Goal: Transaction & Acquisition: Book appointment/travel/reservation

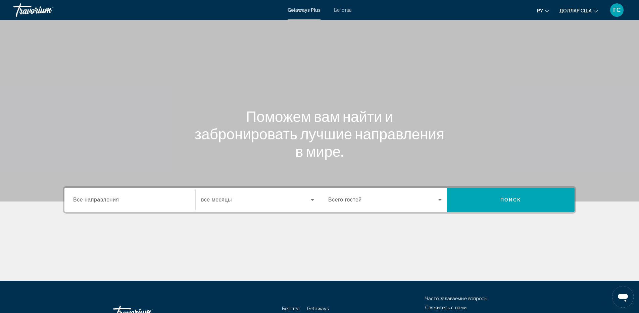
click at [112, 206] on div "Виджет поиска" at bounding box center [129, 199] width 113 height 19
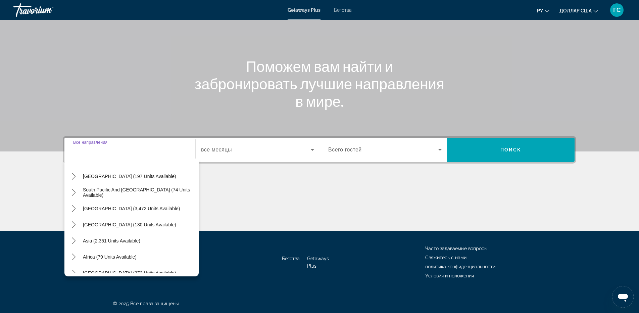
scroll to position [109, 0]
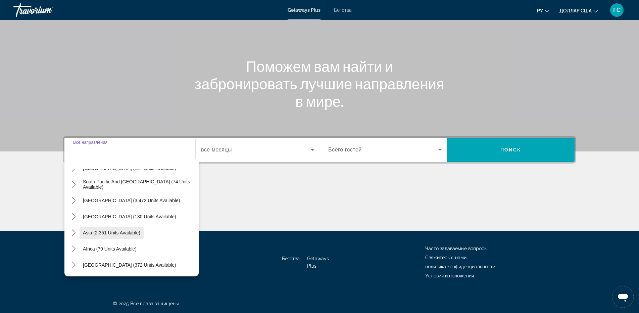
click at [105, 230] on span "Asia (2,351 units available)" at bounding box center [111, 232] width 57 height 5
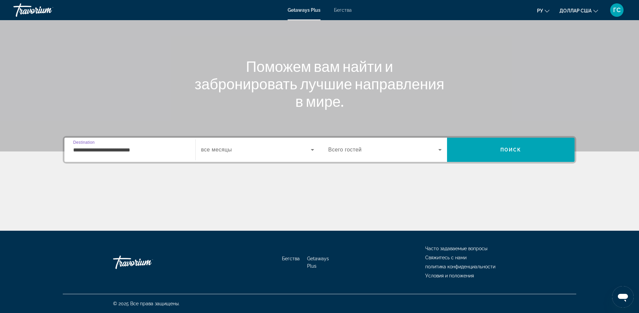
click at [147, 147] on input "**********" at bounding box center [129, 150] width 113 height 8
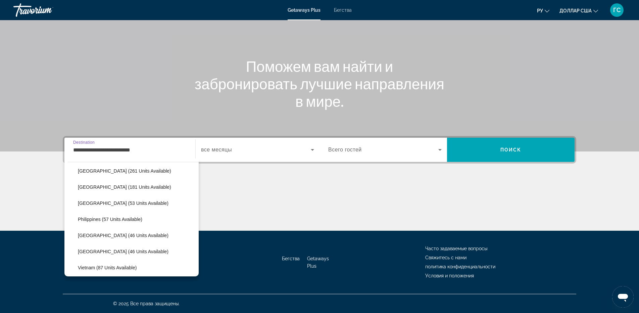
scroll to position [270, 0]
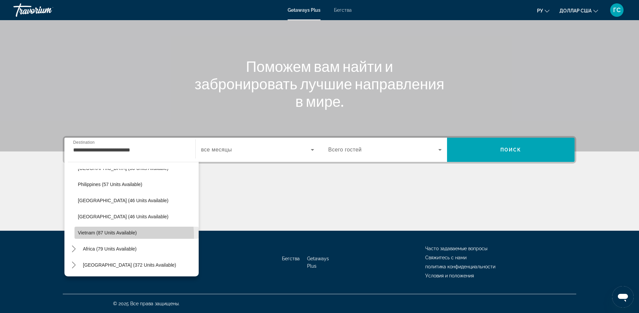
click at [120, 236] on span "Select destination: Vietnam (87 units available)" at bounding box center [137, 233] width 124 height 16
type input "**********"
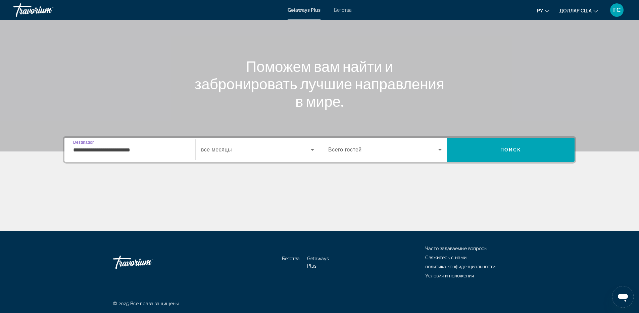
click at [237, 150] on span "Виджет поиска" at bounding box center [256, 150] width 110 height 8
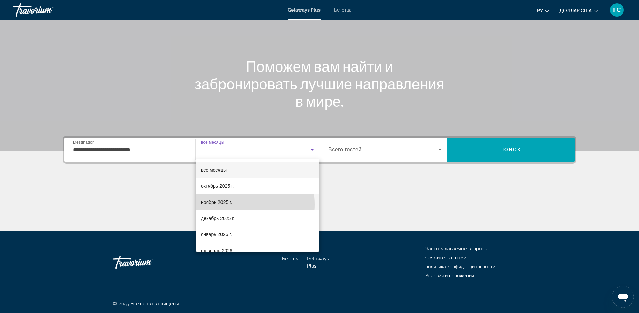
click at [229, 204] on font "ноябрь 2025 г." at bounding box center [216, 201] width 31 height 5
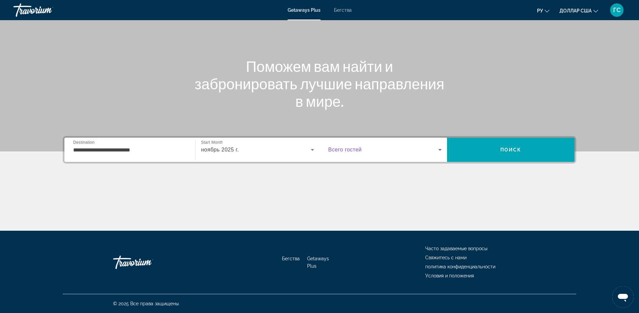
click at [427, 149] on span "Виджет поиска" at bounding box center [383, 150] width 110 height 8
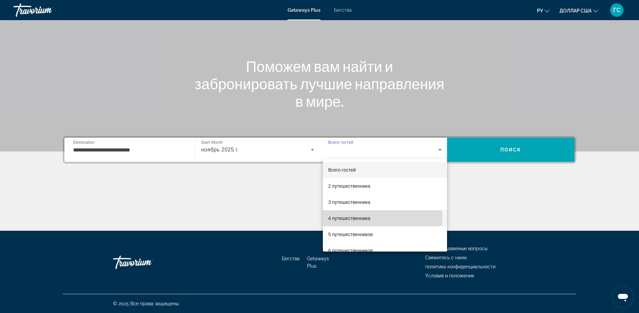
click at [368, 217] on font "4 путешественника" at bounding box center [349, 218] width 42 height 5
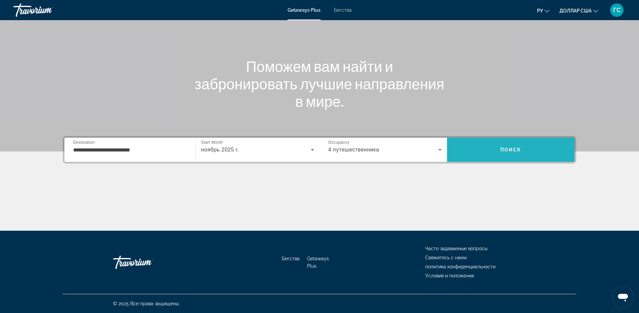
click at [518, 150] on span "Поиск" at bounding box center [511, 149] width 21 height 5
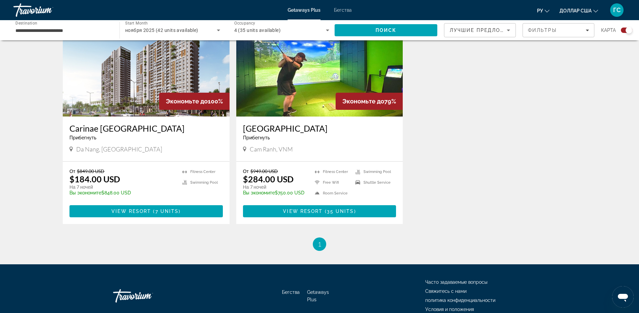
scroll to position [196, 0]
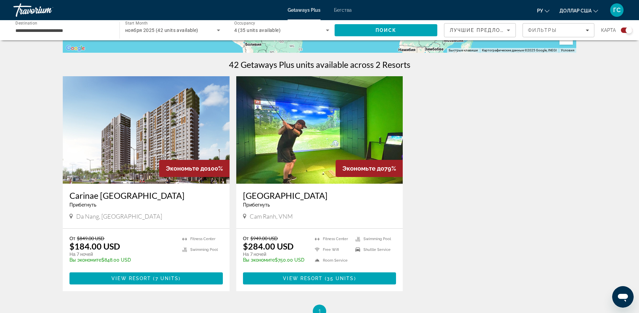
click at [170, 125] on img "Основное содержание" at bounding box center [146, 129] width 167 height 107
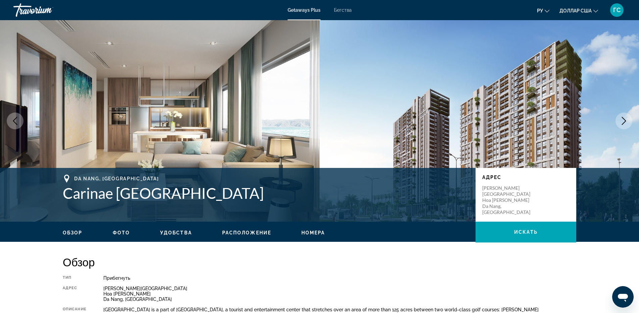
click at [625, 124] on icon "Next image" at bounding box center [624, 121] width 8 height 8
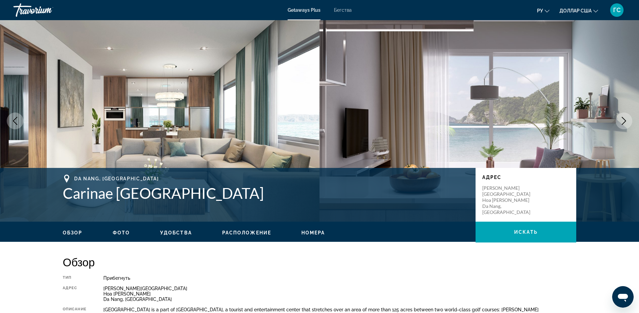
click at [625, 124] on icon "Next image" at bounding box center [624, 121] width 8 height 8
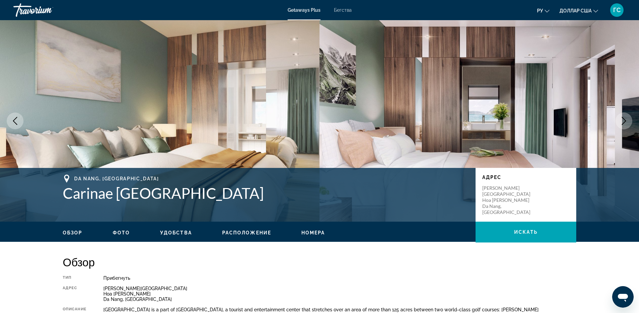
click at [625, 124] on icon "Next image" at bounding box center [624, 121] width 8 height 8
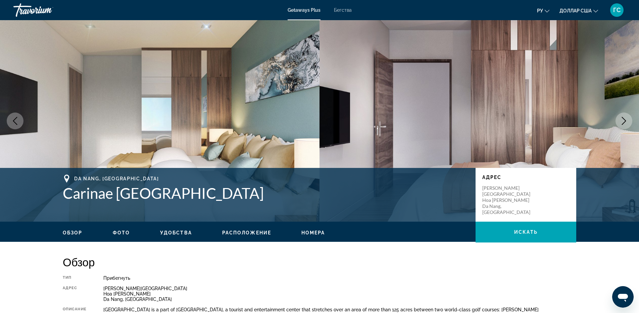
click at [625, 124] on icon "Next image" at bounding box center [624, 121] width 8 height 8
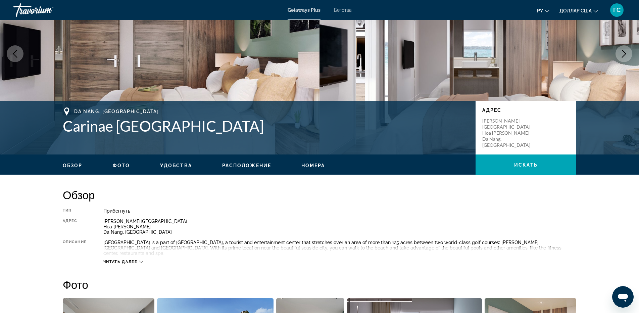
scroll to position [134, 0]
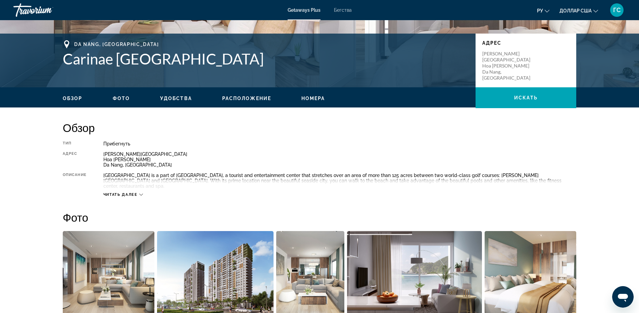
click at [116, 192] on span "Читать далее" at bounding box center [120, 194] width 34 height 4
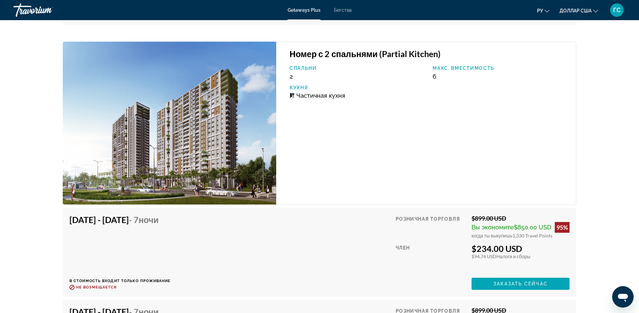
scroll to position [1175, 0]
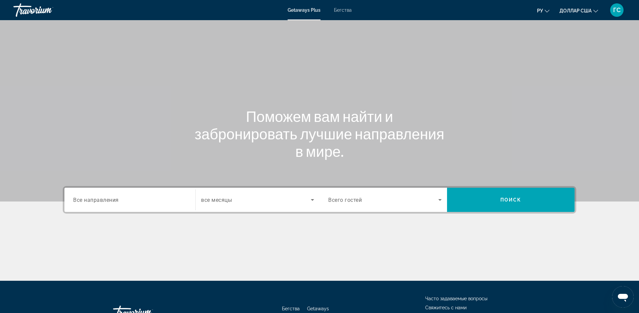
click at [345, 8] on font "Бегства" at bounding box center [343, 9] width 18 height 5
click at [137, 204] on div "Search widget" at bounding box center [129, 199] width 113 height 19
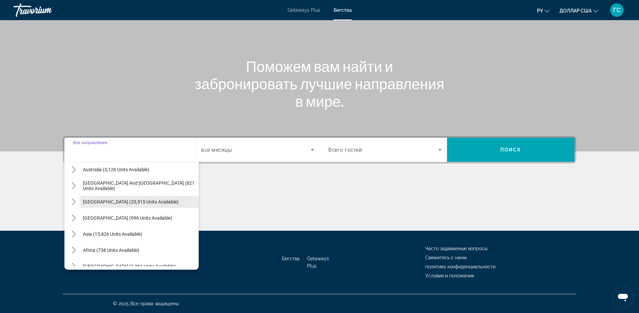
scroll to position [109, 0]
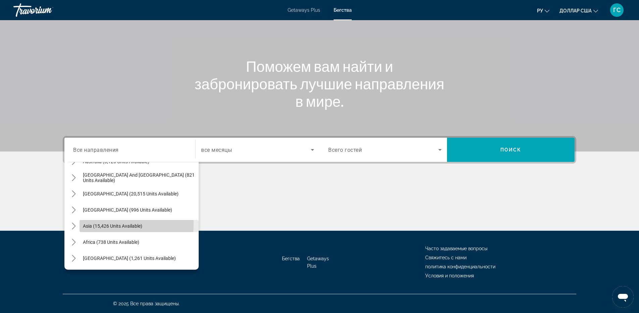
click at [110, 224] on span "Asia (15,426 units available)" at bounding box center [112, 225] width 59 height 5
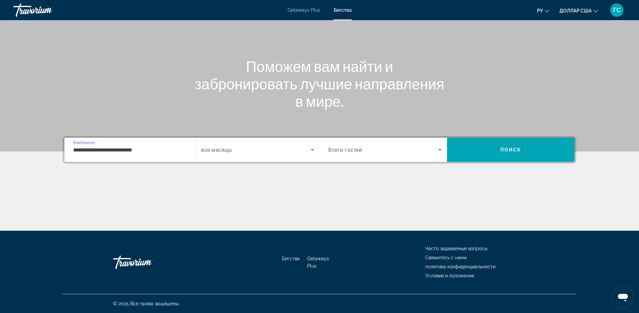
click at [122, 154] on div "**********" at bounding box center [129, 149] width 113 height 19
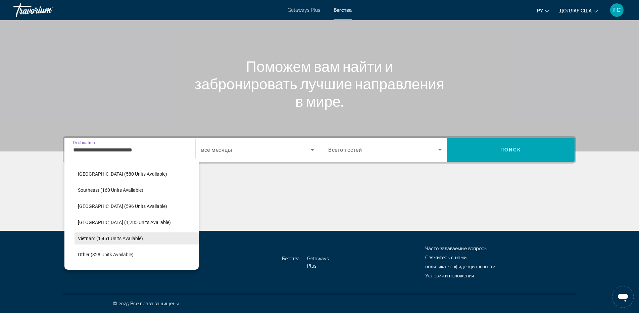
scroll to position [351, 0]
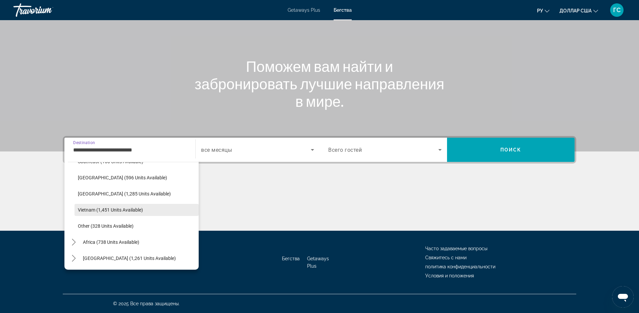
click at [120, 207] on span "Select destination: Vietnam (1,451 units available)" at bounding box center [137, 210] width 124 height 16
type input "**********"
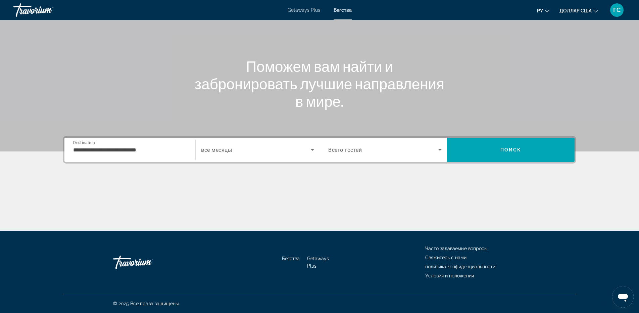
click at [248, 145] on div "Search widget" at bounding box center [257, 149] width 113 height 19
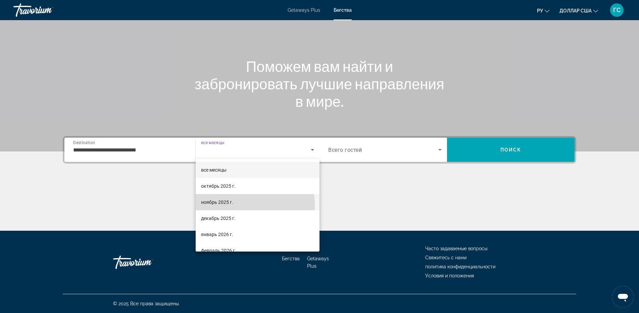
click at [228, 205] on span "ноябрь 2025 г." at bounding box center [217, 202] width 32 height 8
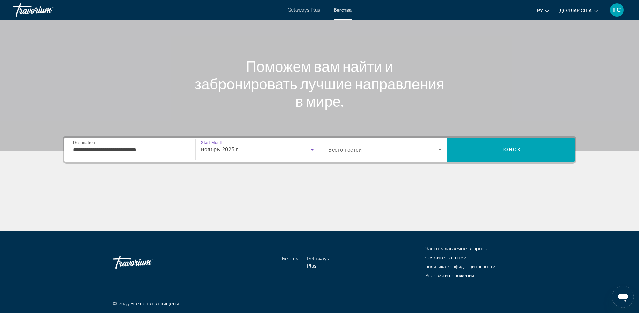
click at [424, 157] on div "Search widget" at bounding box center [384, 149] width 113 height 19
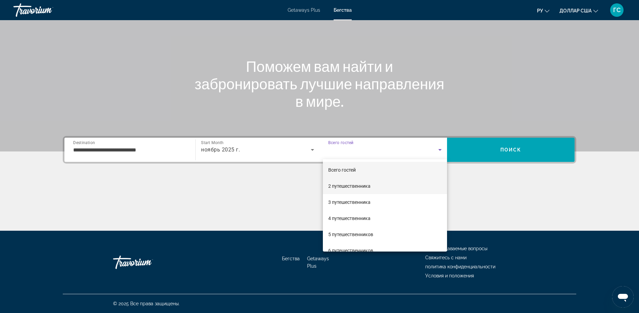
click at [374, 188] on mat-option "2 путешественника" at bounding box center [385, 186] width 124 height 16
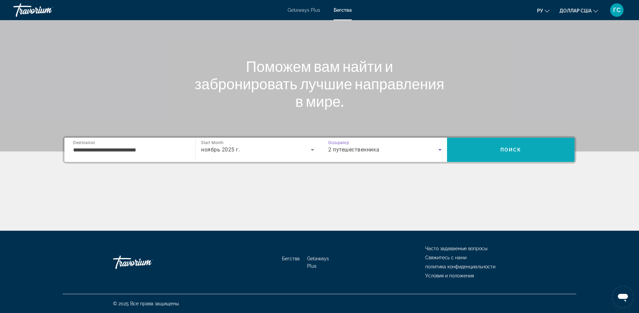
click at [553, 149] on span "Search" at bounding box center [511, 150] width 128 height 16
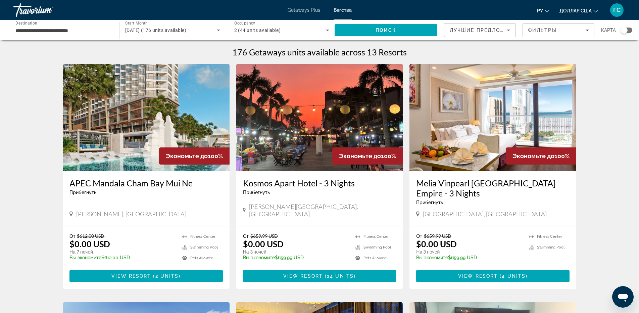
click at [135, 121] on img "Основное содержание" at bounding box center [146, 117] width 167 height 107
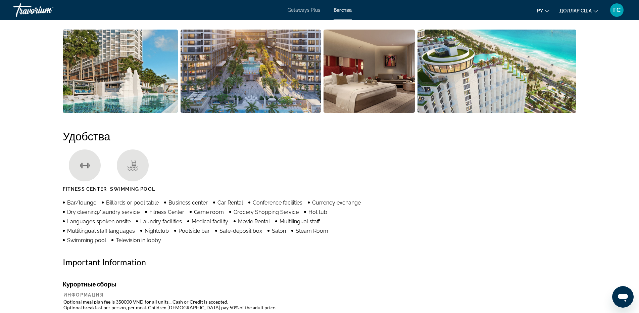
scroll to position [369, 0]
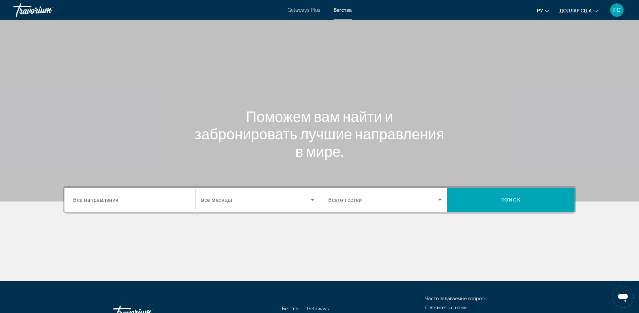
click at [145, 199] on input "Destination Все направления" at bounding box center [129, 200] width 113 height 8
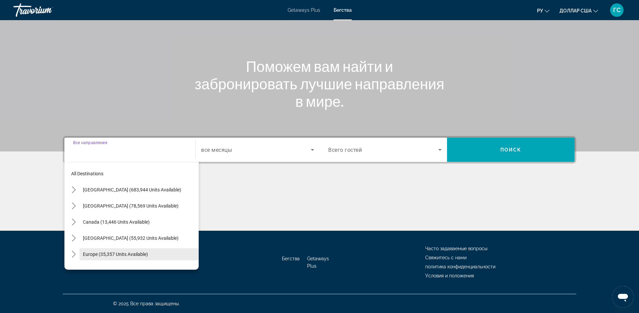
scroll to position [34, 0]
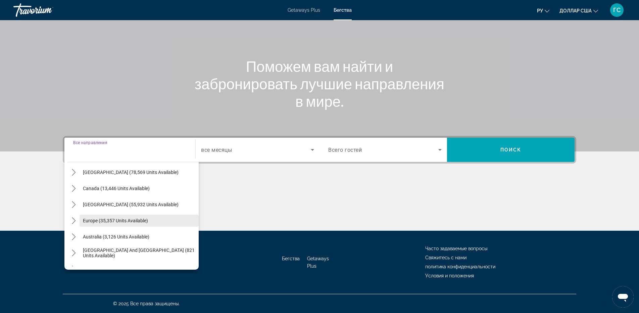
click at [140, 221] on span "Europe (35,357 units available)" at bounding box center [115, 220] width 65 height 5
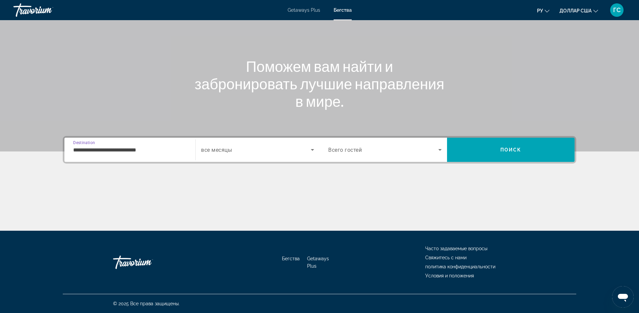
click at [139, 151] on input "**********" at bounding box center [129, 150] width 113 height 8
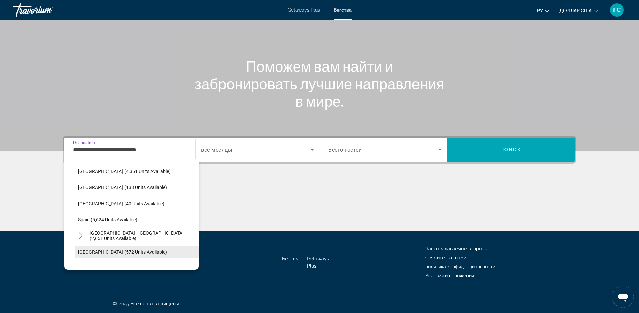
scroll to position [376, 0]
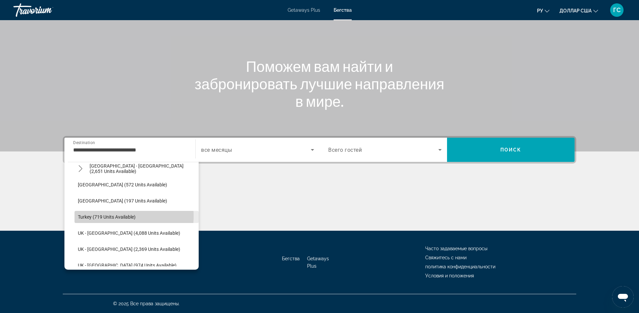
click at [118, 216] on span "Turkey (719 units available)" at bounding box center [107, 216] width 58 height 5
type input "**********"
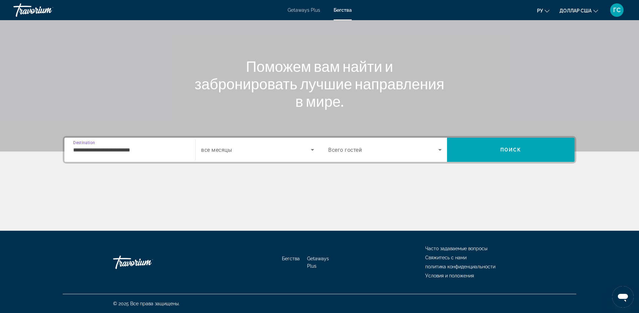
click at [145, 148] on input "**********" at bounding box center [129, 150] width 113 height 8
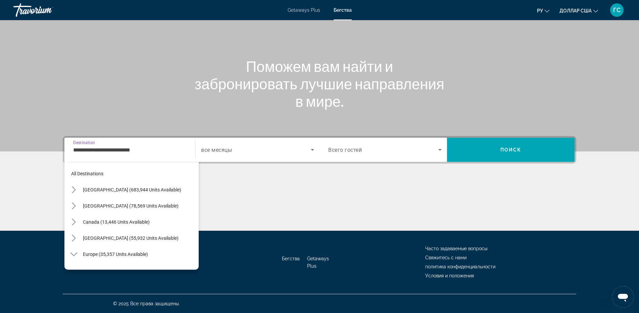
scroll to position [378, 0]
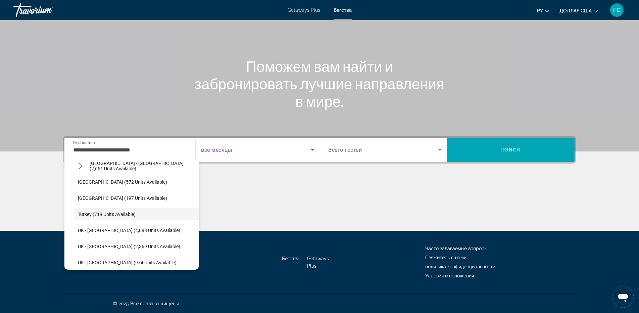
click at [244, 152] on span "Search widget" at bounding box center [256, 150] width 110 height 8
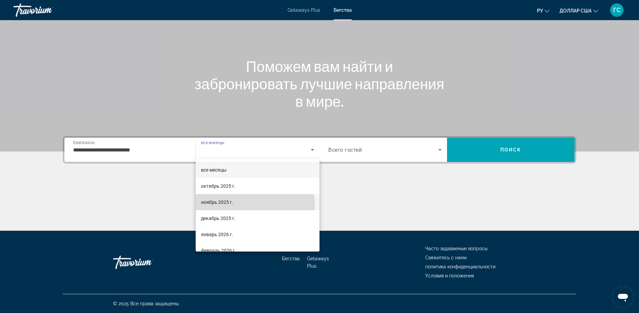
click at [232, 205] on span "ноябрь 2025 г." at bounding box center [217, 202] width 32 height 8
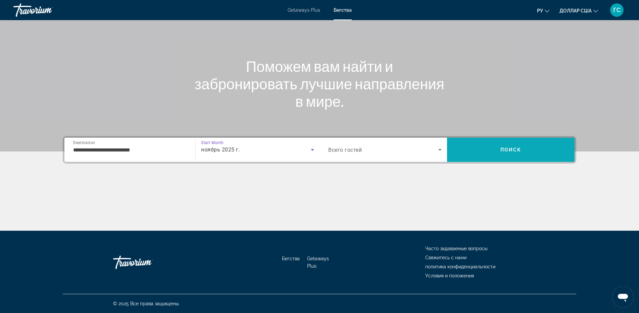
click at [507, 147] on span "Поиск" at bounding box center [511, 149] width 21 height 5
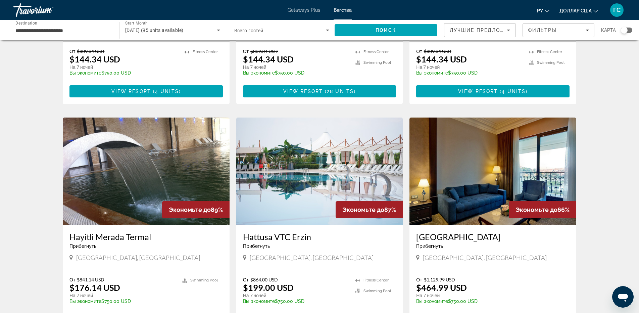
scroll to position [436, 0]
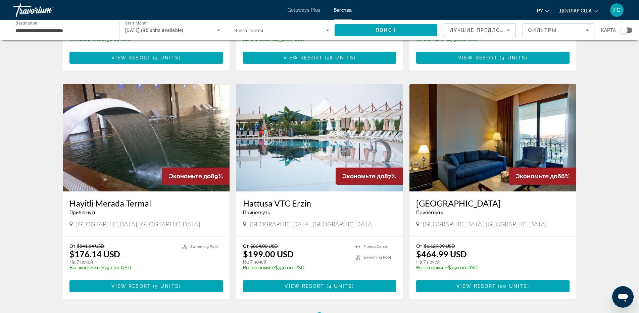
click at [495, 135] on img "Основное содержание" at bounding box center [493, 137] width 167 height 107
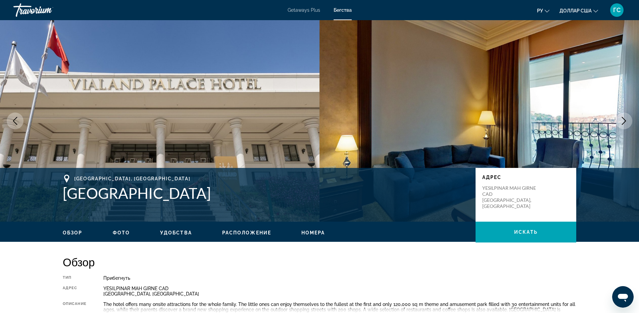
click at [622, 119] on icon "Next image" at bounding box center [624, 121] width 8 height 8
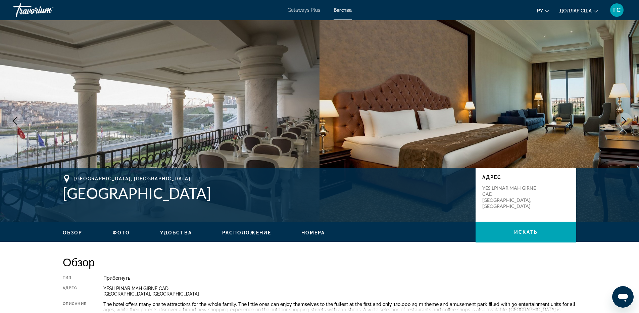
click at [622, 119] on icon "Next image" at bounding box center [624, 121] width 8 height 8
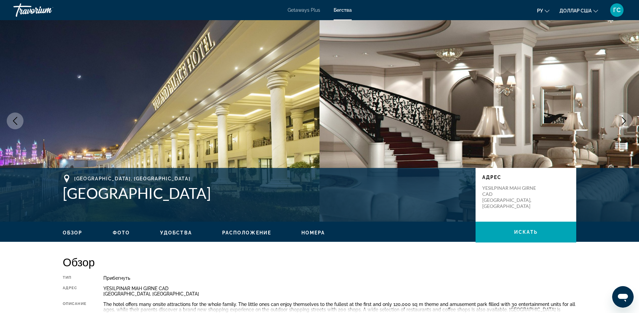
click at [622, 119] on icon "Next image" at bounding box center [624, 121] width 8 height 8
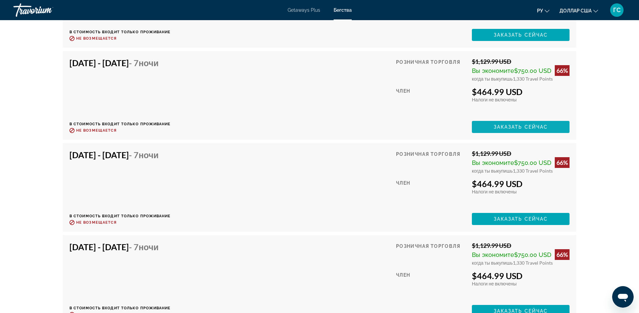
scroll to position [1419, 0]
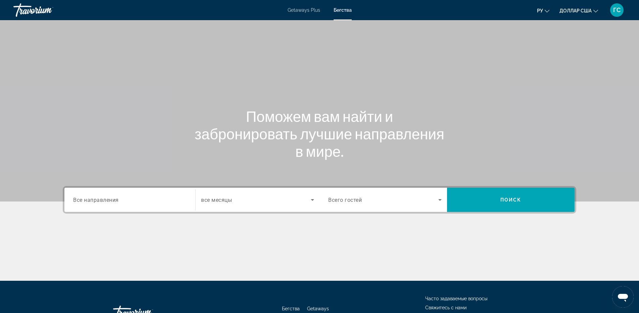
click at [296, 10] on font "Getaways Plus" at bounding box center [304, 9] width 33 height 5
click at [134, 198] on input "Destination Все направления" at bounding box center [129, 200] width 113 height 8
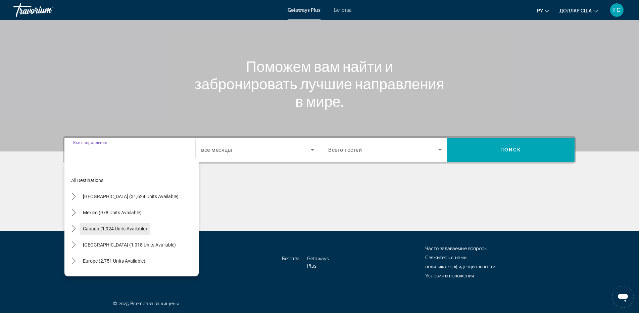
scroll to position [67, 0]
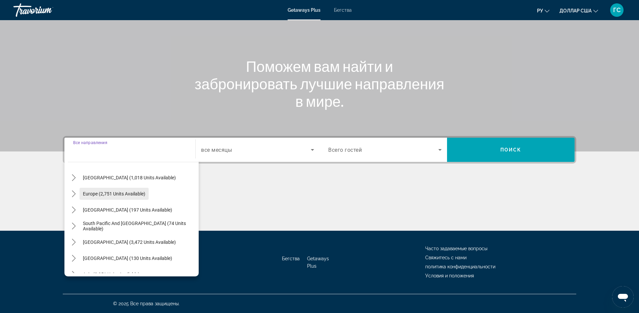
click at [113, 194] on span "Europe (2,751 units available)" at bounding box center [114, 193] width 62 height 5
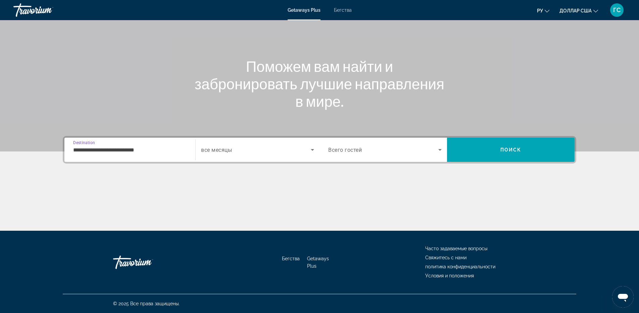
click at [152, 153] on input "**********" at bounding box center [129, 150] width 113 height 8
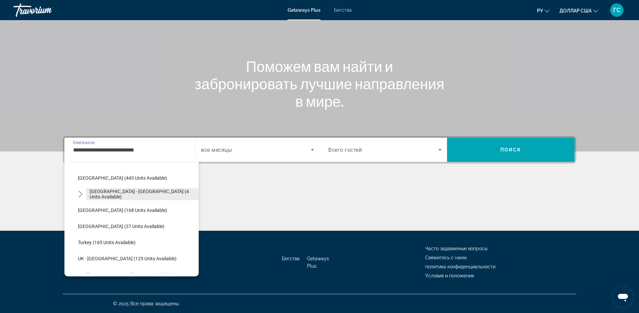
scroll to position [342, 0]
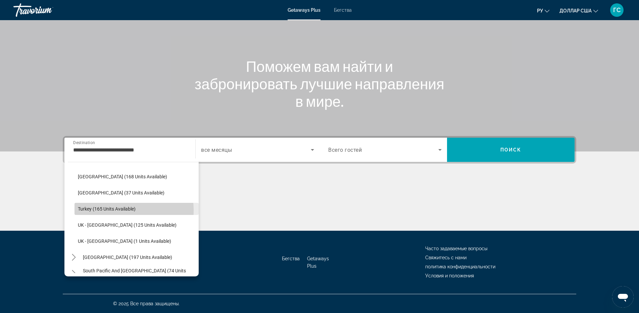
click at [106, 211] on span "Turkey (165 units available)" at bounding box center [107, 208] width 58 height 5
type input "**********"
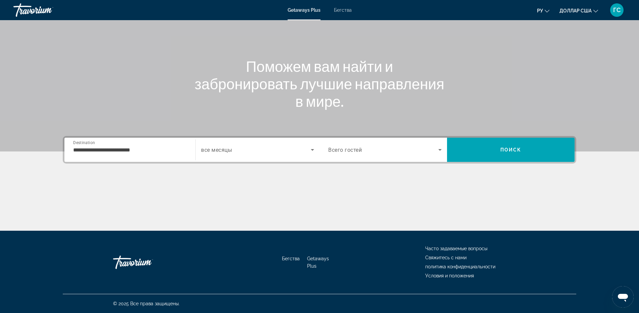
click at [255, 158] on div "Search widget" at bounding box center [257, 149] width 113 height 19
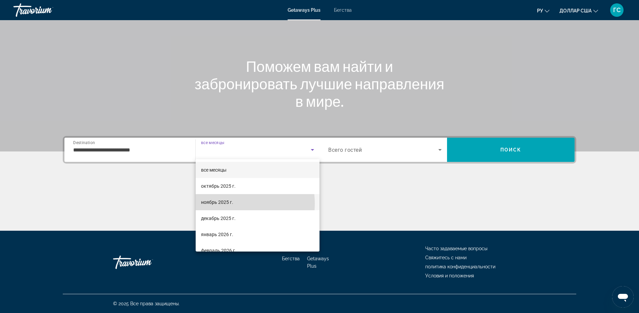
click at [231, 203] on font "ноябрь 2025 г." at bounding box center [217, 201] width 32 height 5
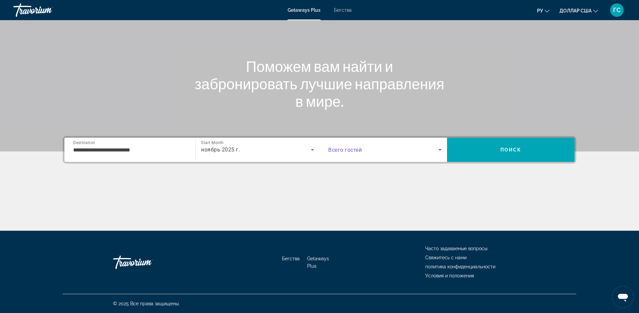
click at [408, 149] on span "Search widget" at bounding box center [383, 150] width 110 height 8
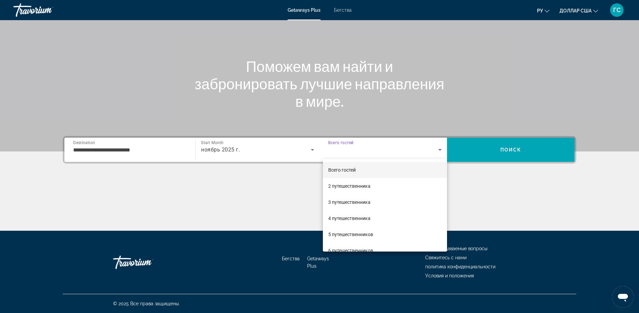
click at [491, 155] on div at bounding box center [319, 156] width 639 height 313
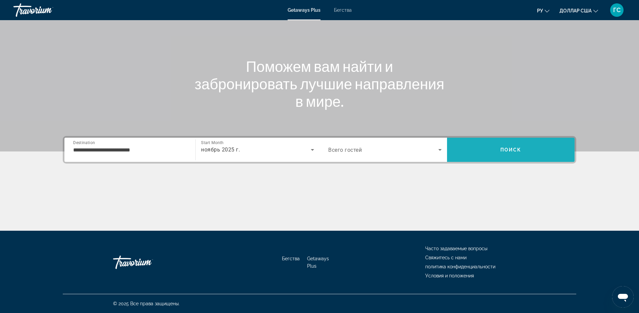
click at [491, 155] on span "Search" at bounding box center [511, 150] width 128 height 16
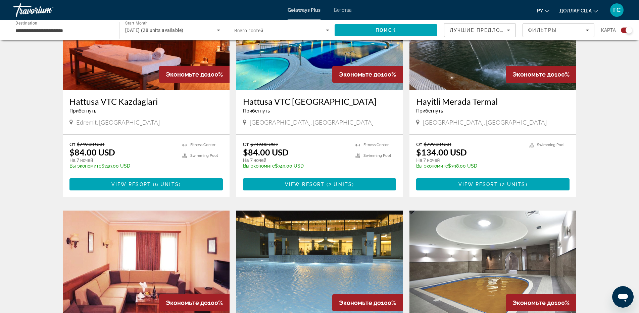
scroll to position [122, 0]
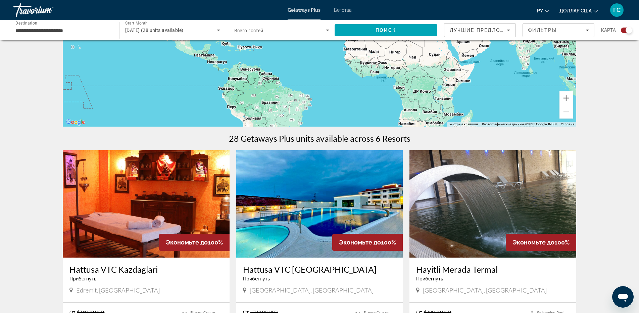
click at [313, 171] on img "Основное содержание" at bounding box center [319, 203] width 167 height 107
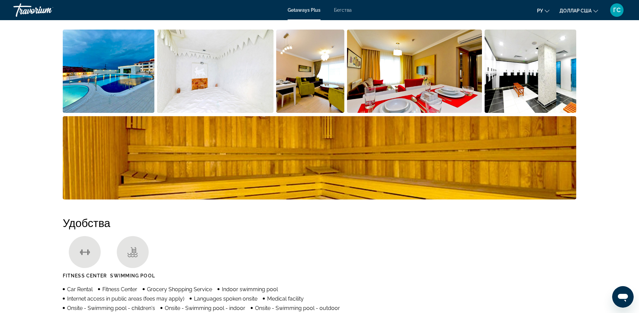
scroll to position [369, 0]
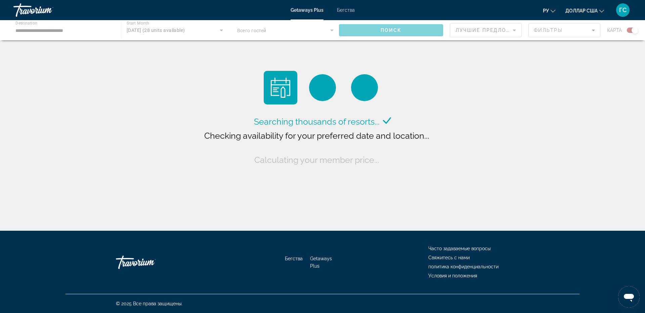
click at [164, 31] on div "Основное содержание" at bounding box center [322, 30] width 645 height 20
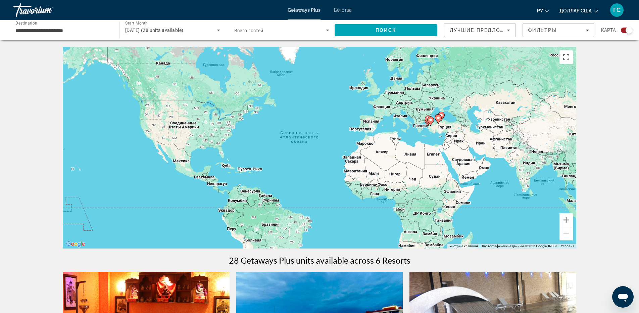
click at [350, 13] on div "Getaways Plus Бегства ру English Español Français Italiano Português русский до…" at bounding box center [319, 9] width 639 height 17
click at [348, 11] on font "Бегства" at bounding box center [343, 9] width 18 height 5
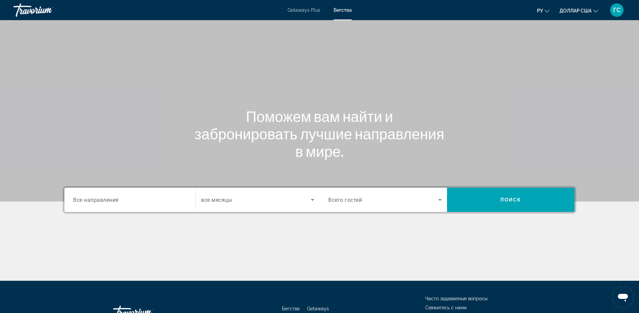
click at [144, 200] on input "Destination Все направления" at bounding box center [129, 200] width 113 height 8
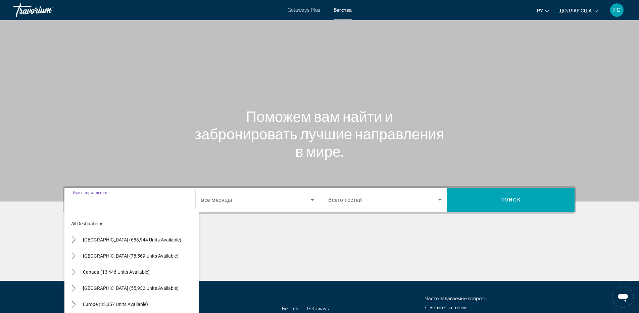
scroll to position [50, 0]
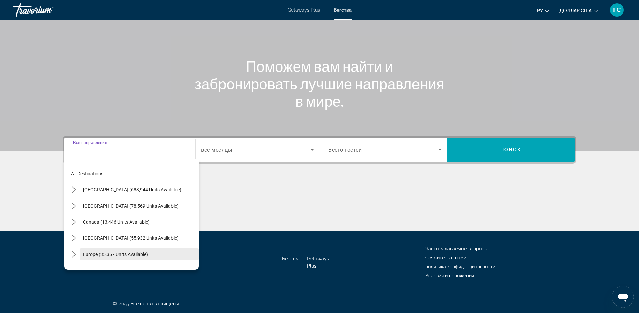
click at [124, 251] on span "Select destination: Europe (35,357 units available)" at bounding box center [139, 254] width 119 height 16
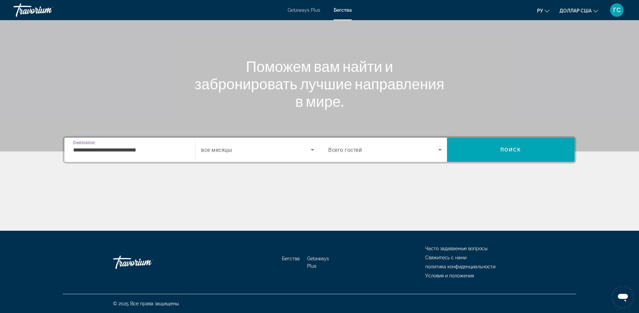
click at [124, 144] on div "**********" at bounding box center [129, 149] width 113 height 19
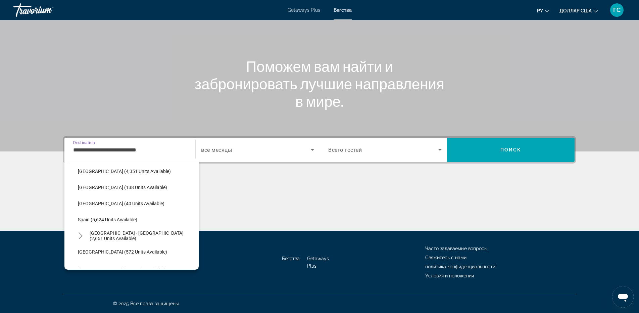
scroll to position [376, 0]
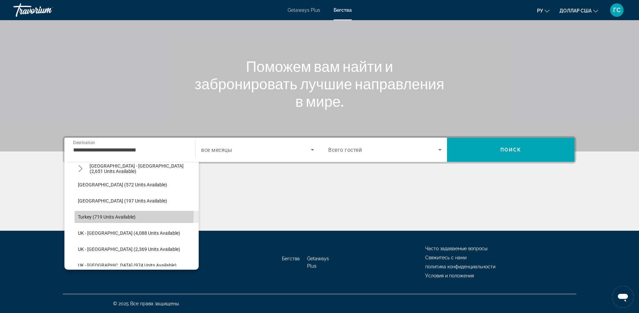
click at [95, 213] on span "Select destination: Turkey (719 units available)" at bounding box center [137, 217] width 124 height 16
type input "**********"
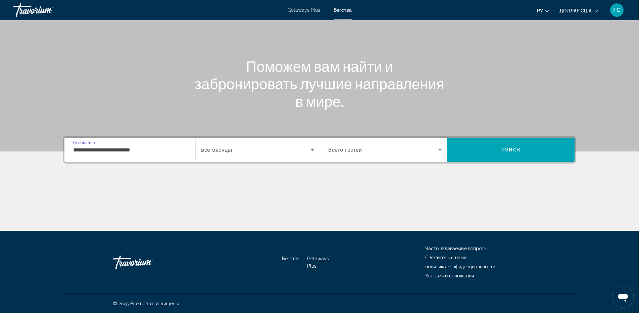
click at [238, 147] on span "Search widget" at bounding box center [256, 150] width 110 height 8
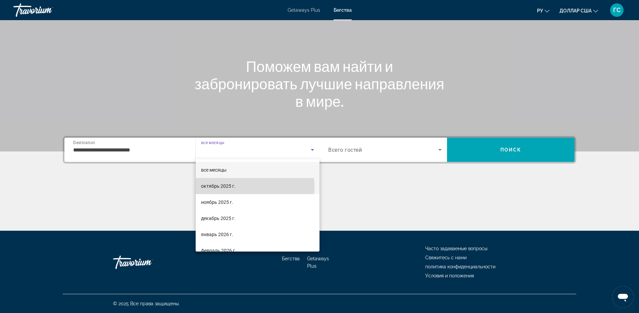
click at [225, 187] on font "октябрь 2025 г." at bounding box center [218, 185] width 35 height 5
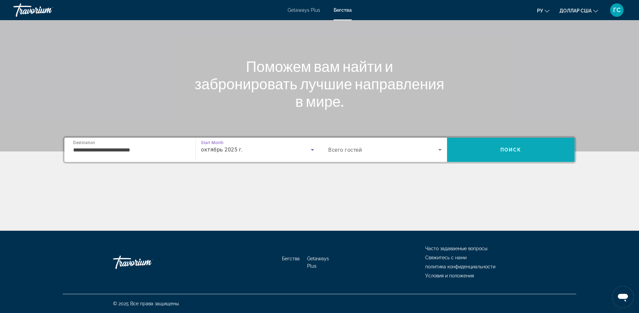
click at [504, 152] on span "Search" at bounding box center [511, 150] width 128 height 16
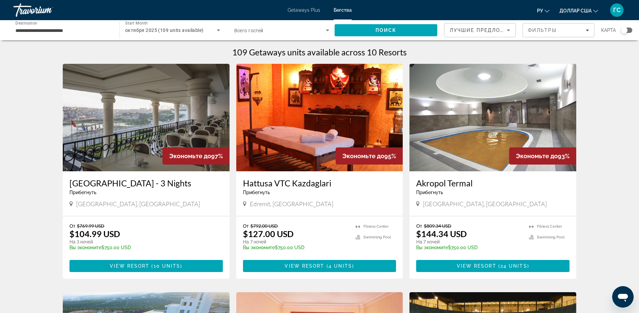
click at [160, 108] on img "Основное содержание" at bounding box center [146, 117] width 167 height 107
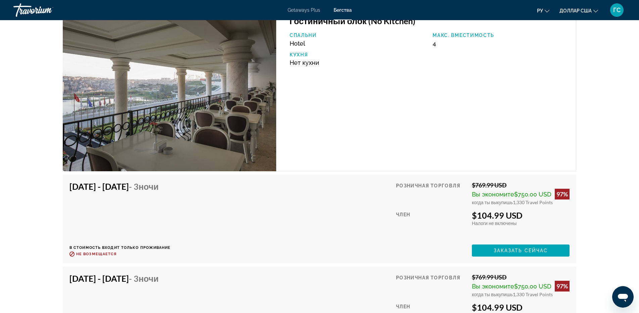
scroll to position [1041, 0]
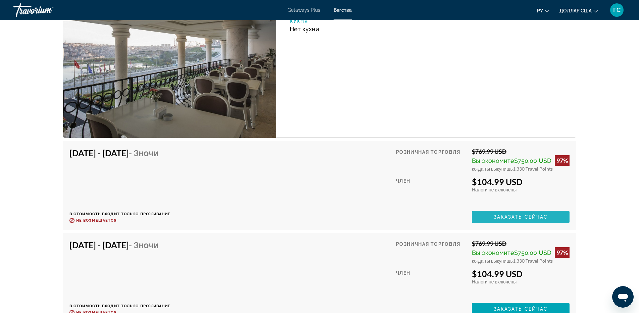
click at [528, 218] on span "Заказать сейчас" at bounding box center [521, 216] width 54 height 5
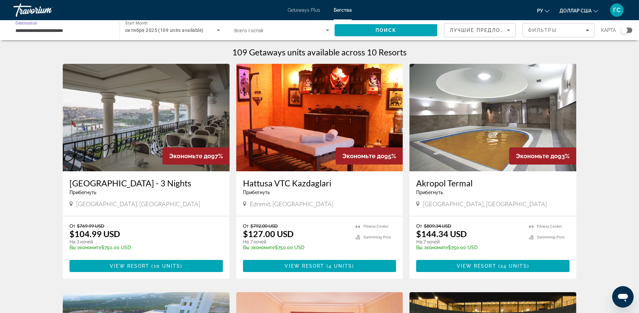
click at [86, 34] on input "**********" at bounding box center [62, 31] width 95 height 8
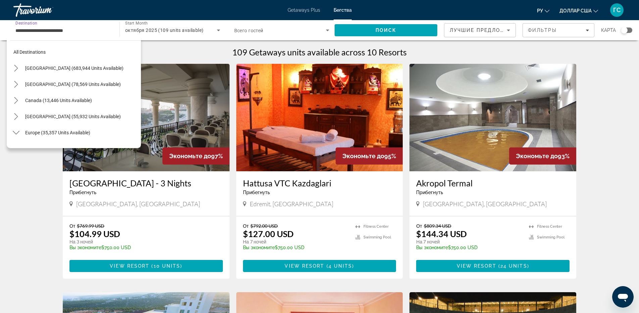
scroll to position [378, 0]
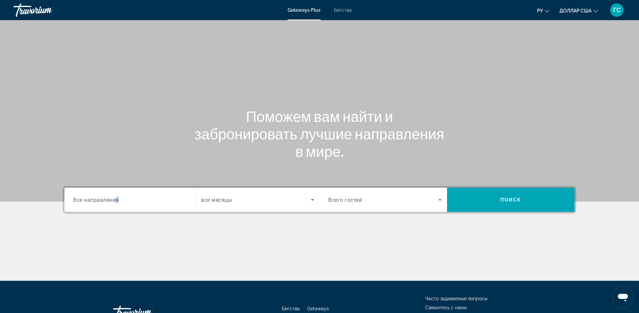
click at [118, 199] on span "Все направления" at bounding box center [96, 199] width 46 height 6
click at [118, 199] on input "Destination Все направления" at bounding box center [129, 200] width 113 height 8
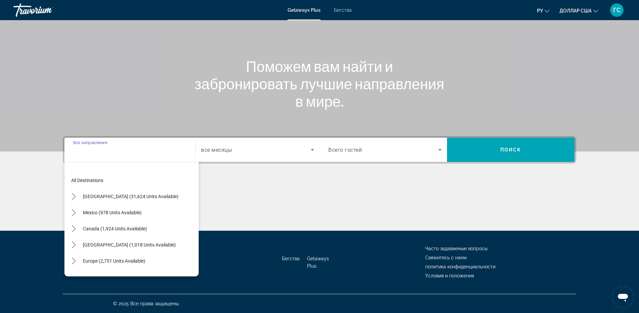
click at [113, 152] on input "Destination Все направления" at bounding box center [129, 150] width 113 height 8
click at [115, 258] on span "Europe (2,751 units available)" at bounding box center [114, 260] width 62 height 5
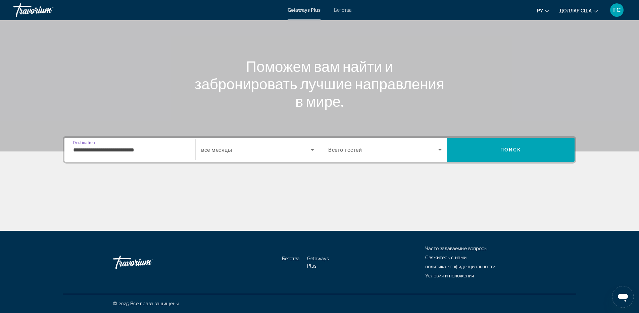
click at [147, 148] on input "**********" at bounding box center [129, 150] width 113 height 8
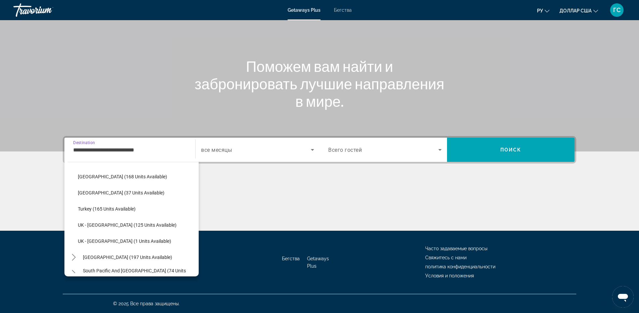
scroll to position [376, 0]
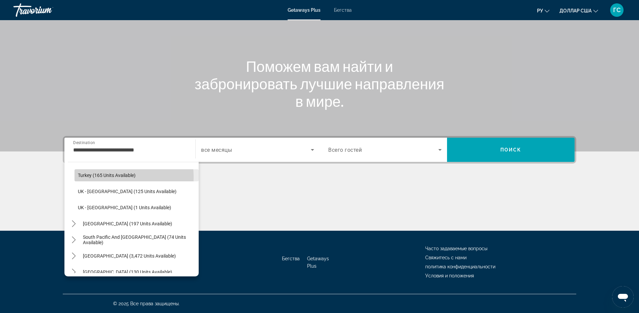
click at [113, 177] on span "Turkey (165 units available)" at bounding box center [107, 175] width 58 height 5
type input "**********"
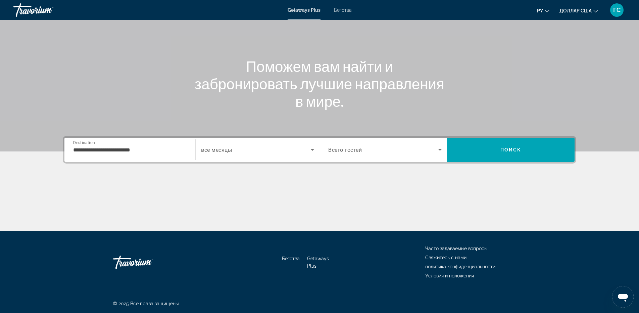
click at [157, 154] on div "**********" at bounding box center [129, 149] width 113 height 19
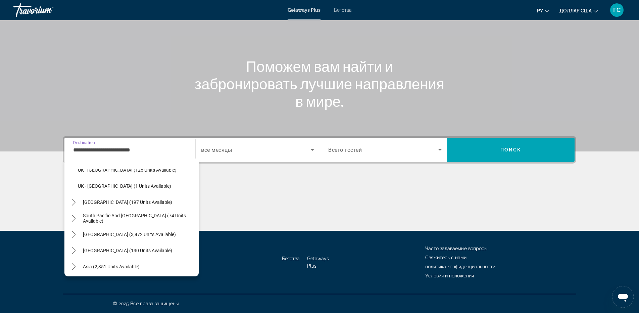
scroll to position [296, 0]
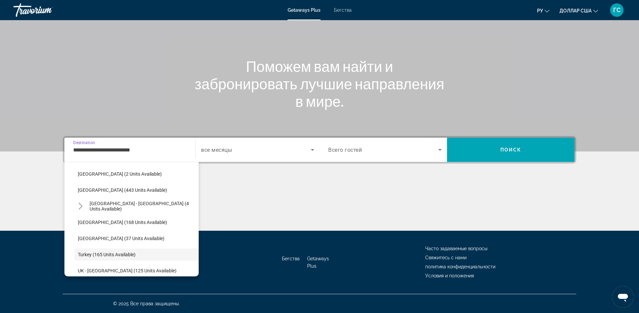
click at [262, 150] on span "Search widget" at bounding box center [256, 150] width 110 height 8
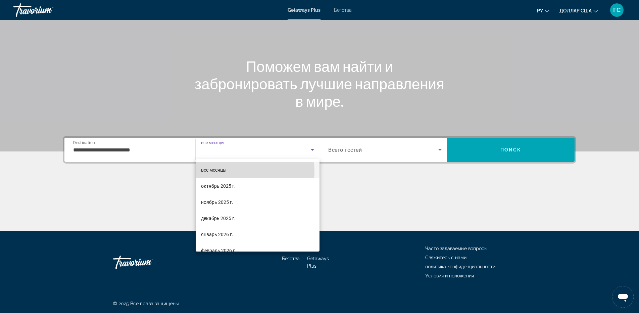
click at [227, 171] on mat-option "все месяцы" at bounding box center [258, 170] width 124 height 16
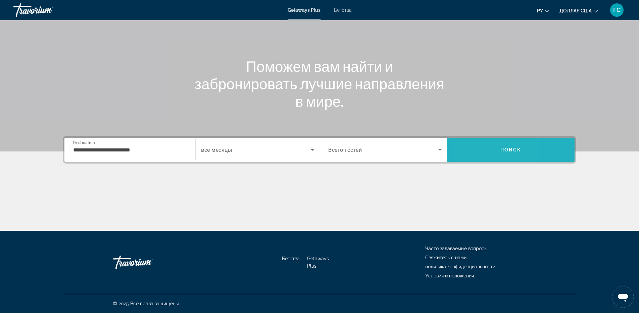
click at [472, 150] on span "Search" at bounding box center [511, 150] width 128 height 16
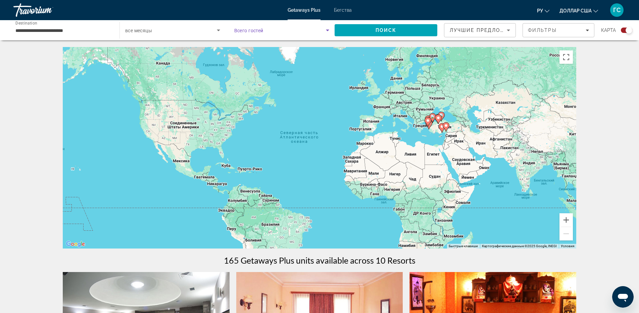
click at [291, 29] on span "Search widget" at bounding box center [280, 30] width 92 height 8
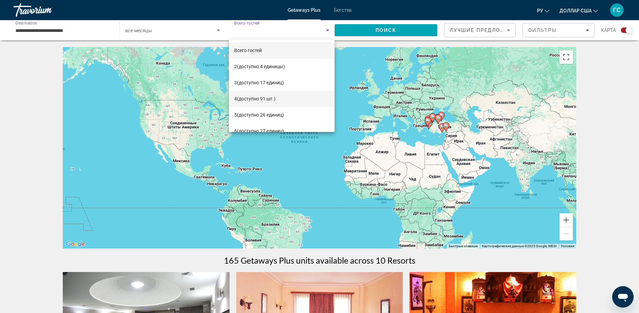
click at [269, 101] on font "(доступно 91 шт.)" at bounding box center [256, 98] width 39 height 5
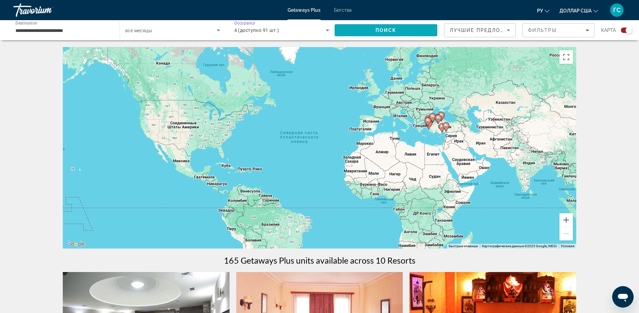
click at [401, 35] on span "Search" at bounding box center [386, 30] width 103 height 16
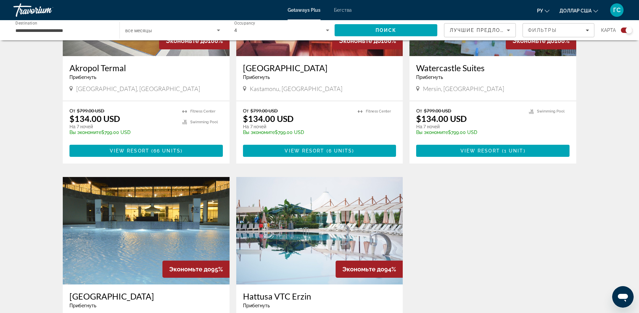
scroll to position [753, 0]
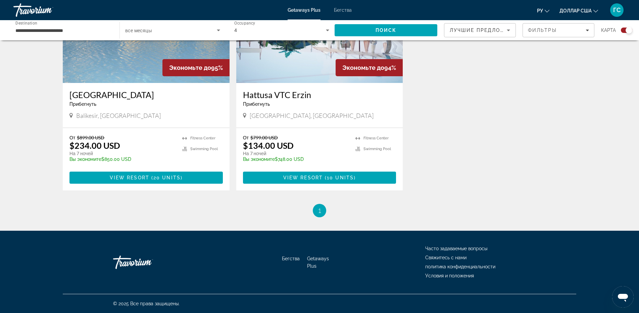
click at [319, 210] on span "1" at bounding box center [319, 210] width 3 height 7
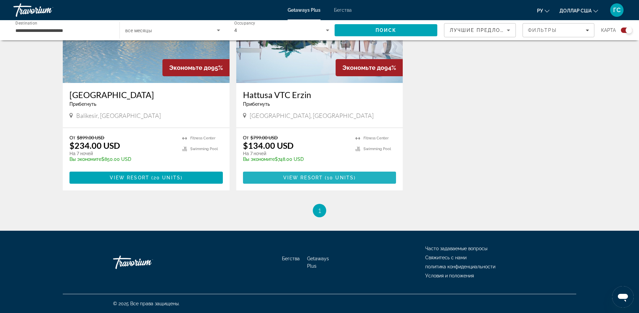
click at [320, 176] on span "View Resort" at bounding box center [303, 177] width 40 height 5
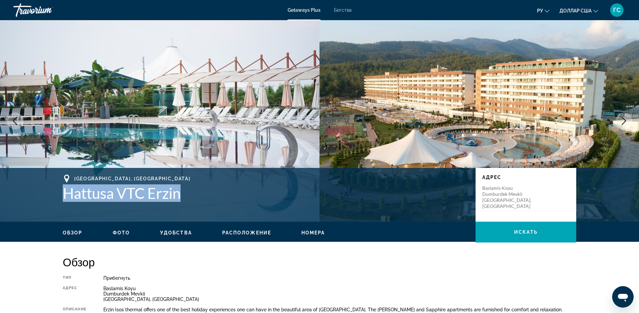
drag, startPoint x: 183, startPoint y: 194, endPoint x: 61, endPoint y: 192, distance: 121.9
click at [61, 192] on div "Hatay, [GEOGRAPHIC_DATA] Hattusa VTC Erzin Адрес Baslamis Koyu Dumburdek Mevkii…" at bounding box center [319, 195] width 541 height 40
copy h1 "Hattusa VTC Erzin"
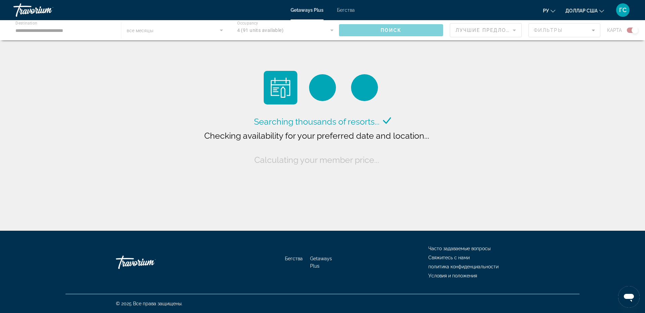
click at [167, 28] on div "Основное содержание" at bounding box center [322, 30] width 645 height 20
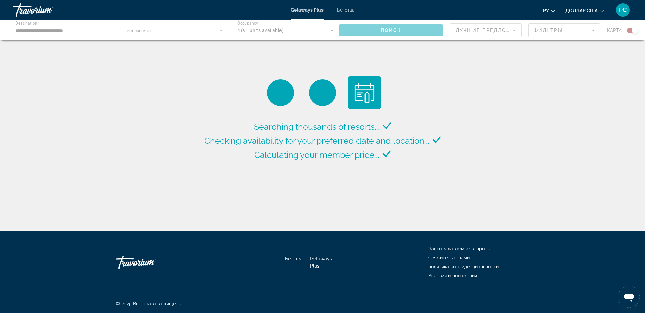
click at [222, 30] on div "Основное содержание" at bounding box center [322, 30] width 645 height 20
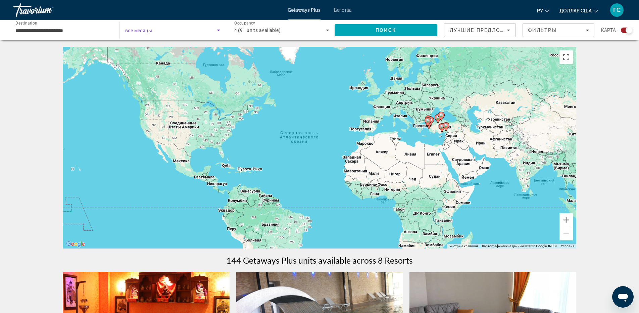
click at [191, 33] on span "Search widget" at bounding box center [171, 30] width 92 height 8
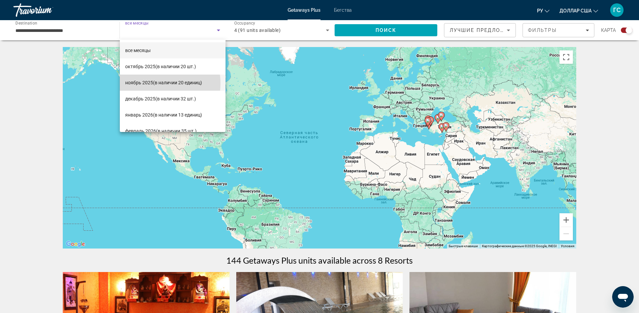
click at [155, 83] on font "(в наличии 20 единиц)" at bounding box center [177, 82] width 49 height 5
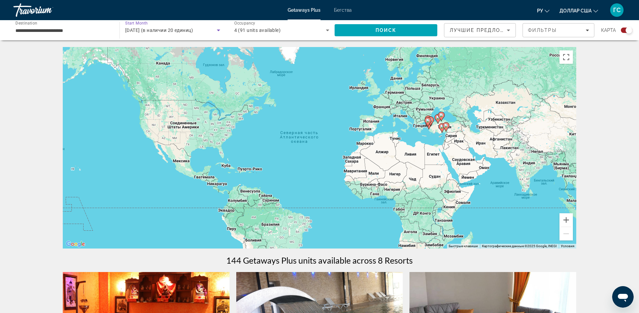
click at [315, 32] on div "4 (91 units available)" at bounding box center [280, 30] width 92 height 8
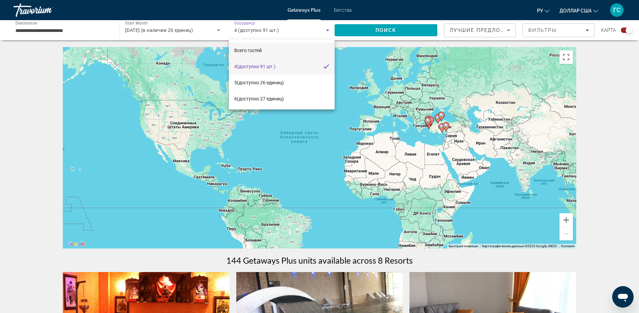
click at [258, 47] on span "Всего гостей" at bounding box center [248, 50] width 28 height 8
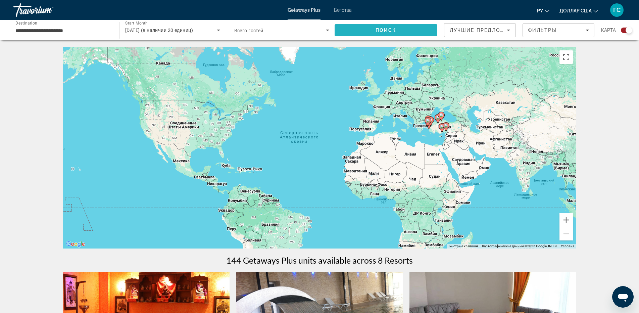
click at [372, 28] on span "Search" at bounding box center [386, 30] width 103 height 16
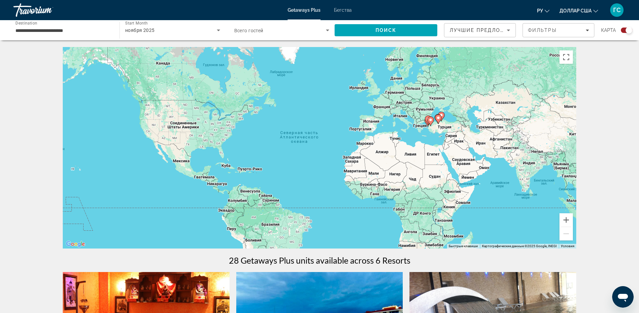
scroll to position [201, 0]
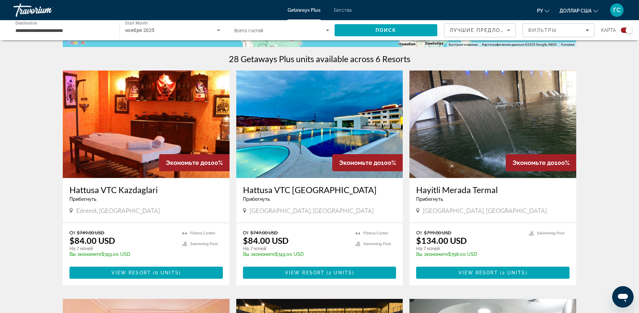
click at [468, 150] on img "Основное содержание" at bounding box center [493, 124] width 167 height 107
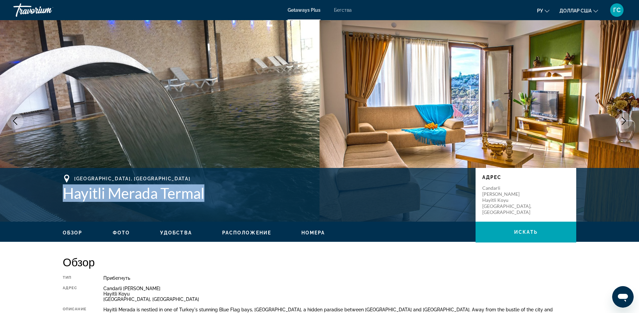
drag, startPoint x: 209, startPoint y: 193, endPoint x: 64, endPoint y: 195, distance: 145.1
click at [64, 195] on h1 "Hayitli Merada Termal" at bounding box center [266, 192] width 406 height 17
copy h1 "Hayitli Merada Termal"
click at [627, 120] on icon "Next image" at bounding box center [624, 121] width 8 height 8
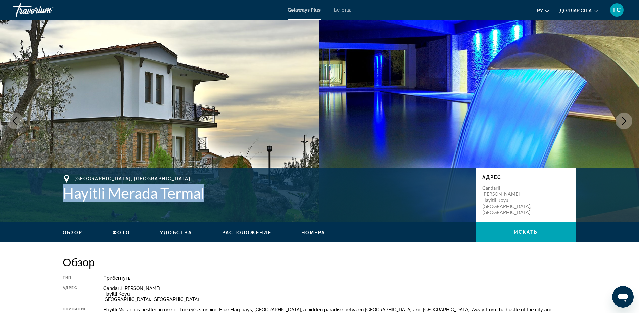
click at [627, 119] on icon "Next image" at bounding box center [624, 121] width 8 height 8
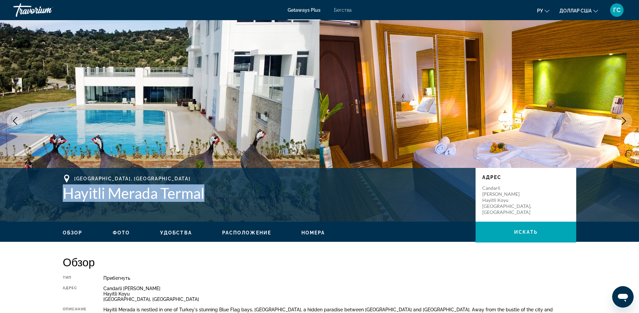
click at [627, 119] on icon "Next image" at bounding box center [624, 121] width 8 height 8
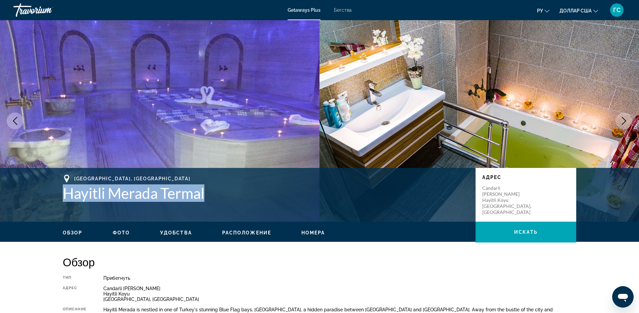
click at [627, 119] on icon "Next image" at bounding box center [624, 121] width 8 height 8
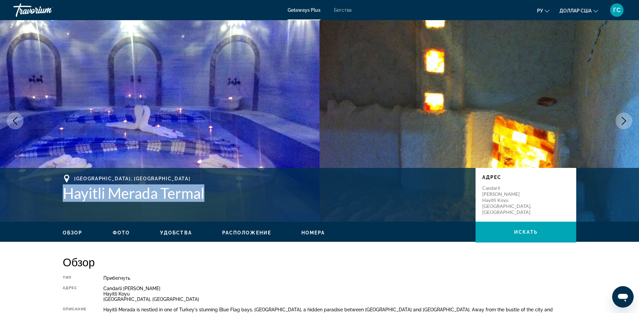
click at [627, 119] on icon "Next image" at bounding box center [624, 121] width 8 height 8
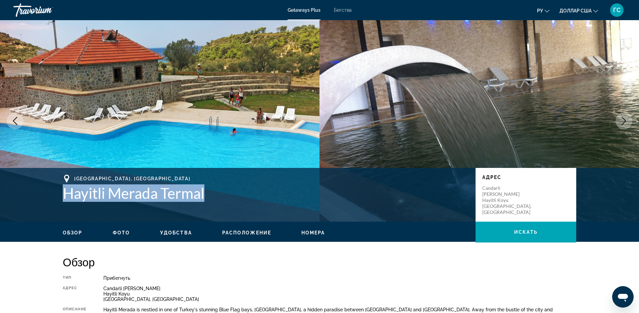
click at [627, 119] on icon "Next image" at bounding box center [624, 121] width 8 height 8
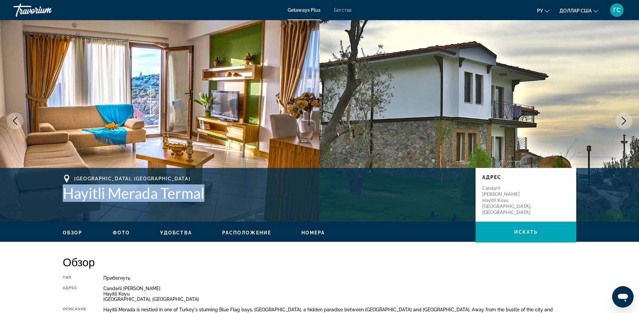
scroll to position [67, 0]
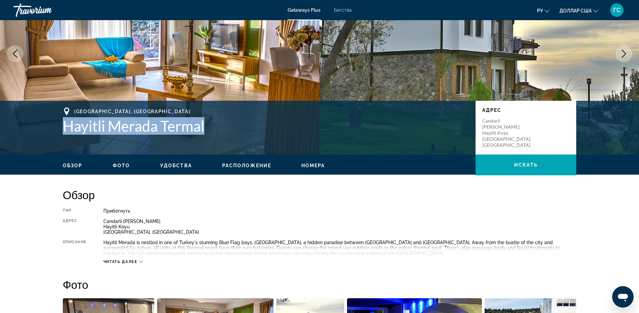
click at [128, 261] on span "Читать далее" at bounding box center [120, 262] width 34 height 4
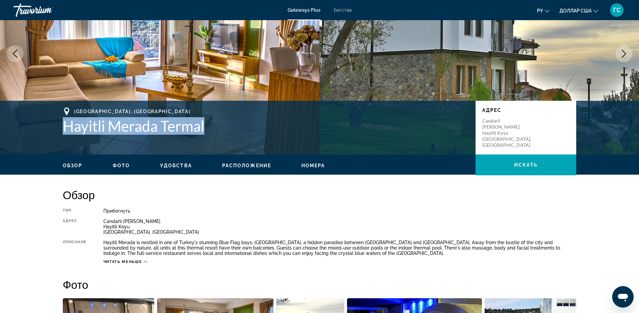
copy h1 "Hayitli Merada Termal"
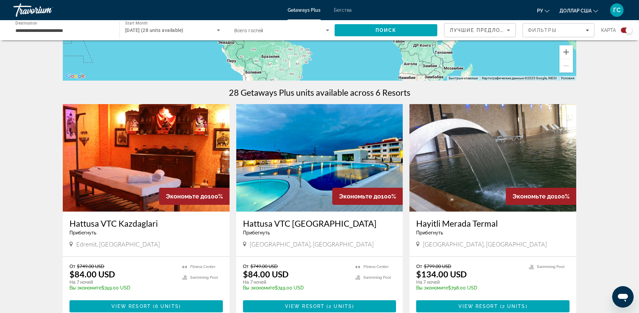
scroll to position [201, 0]
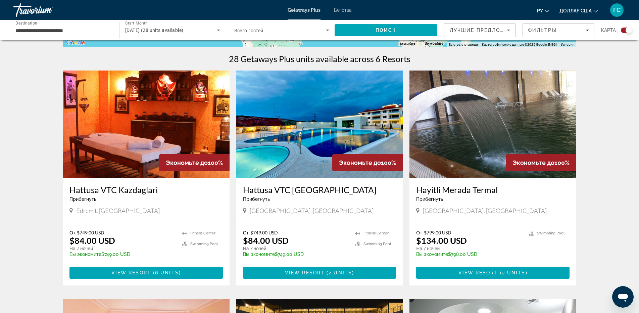
click at [306, 191] on h3 "Hattusa VTC [GEOGRAPHIC_DATA]" at bounding box center [319, 190] width 153 height 10
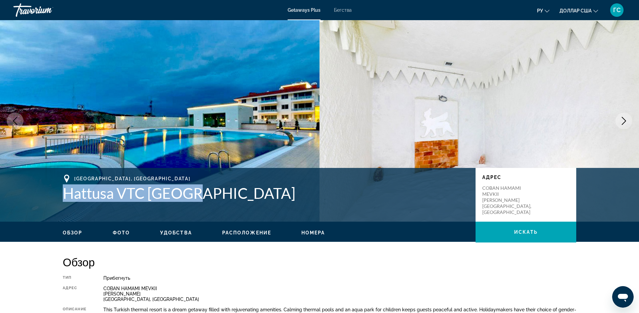
drag, startPoint x: 196, startPoint y: 194, endPoint x: 65, endPoint y: 193, distance: 131.6
click at [65, 193] on h1 "Hattusa VTC [GEOGRAPHIC_DATA]" at bounding box center [266, 192] width 406 height 17
copy h1 "Hattusa VTC [GEOGRAPHIC_DATA]"
click at [630, 122] on button "Next image" at bounding box center [624, 120] width 17 height 17
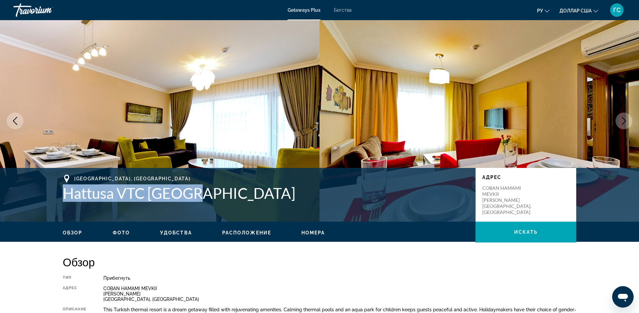
click at [629, 122] on button "Next image" at bounding box center [624, 120] width 17 height 17
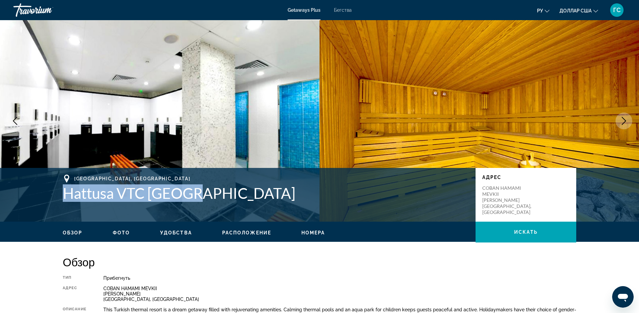
click at [629, 122] on button "Next image" at bounding box center [624, 120] width 17 height 17
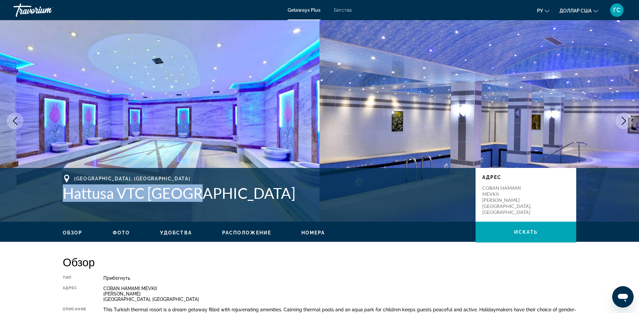
click at [629, 122] on button "Next image" at bounding box center [624, 120] width 17 height 17
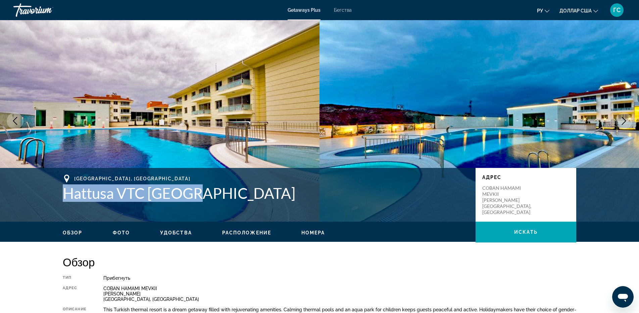
click at [629, 122] on button "Next image" at bounding box center [624, 120] width 17 height 17
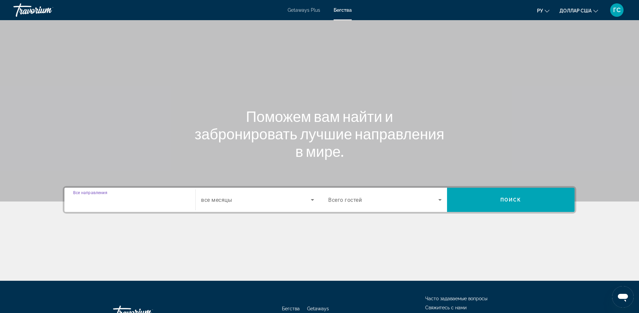
click at [131, 199] on input "Destination Все направления" at bounding box center [129, 200] width 113 height 8
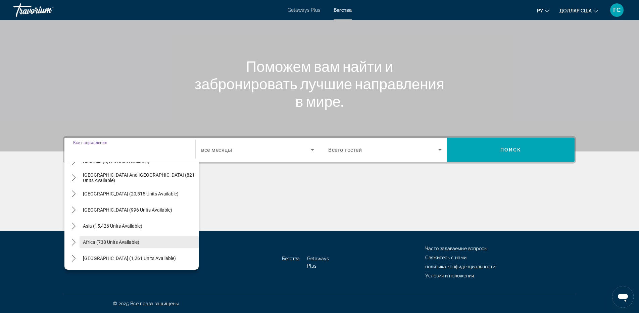
scroll to position [75, 0]
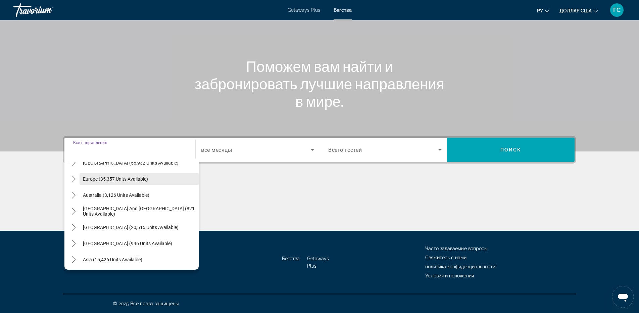
click at [120, 183] on span "Select destination: Europe (35,357 units available)" at bounding box center [139, 179] width 119 height 16
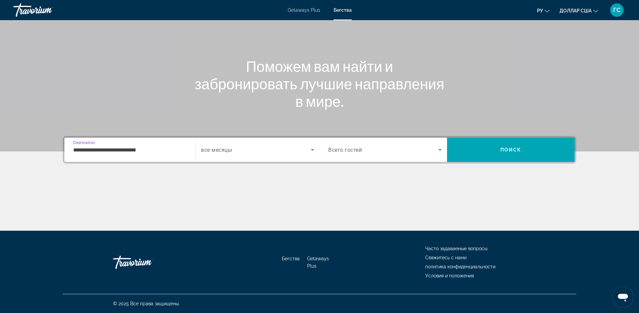
click at [140, 145] on div "**********" at bounding box center [129, 149] width 113 height 19
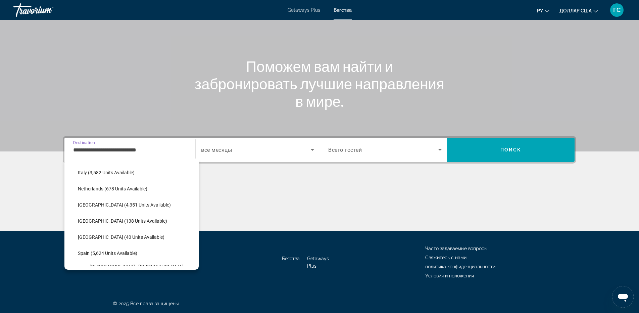
scroll to position [342, 0]
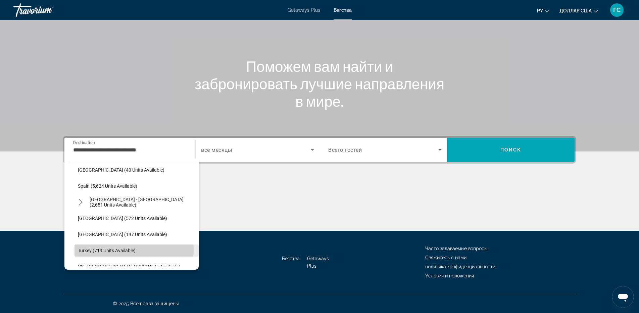
click at [118, 250] on span "Turkey (719 units available)" at bounding box center [107, 250] width 58 height 5
type input "**********"
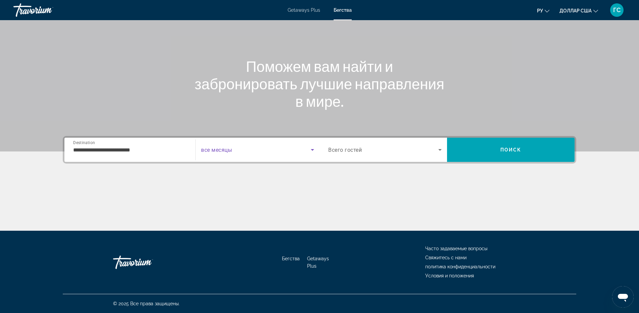
click at [276, 151] on span "Search widget" at bounding box center [256, 150] width 110 height 8
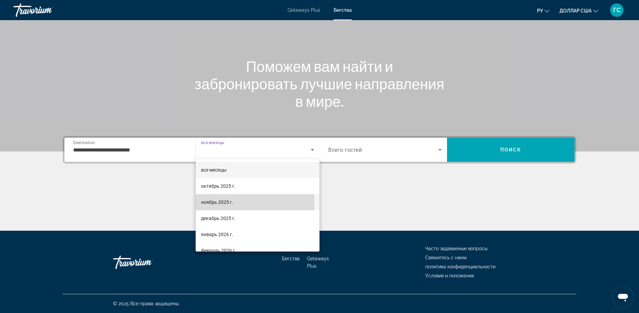
click at [227, 202] on font "ноябрь 2025 г." at bounding box center [217, 201] width 32 height 5
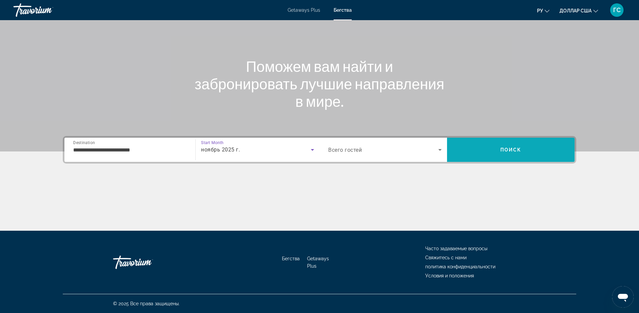
click at [494, 148] on span "Search" at bounding box center [511, 150] width 128 height 16
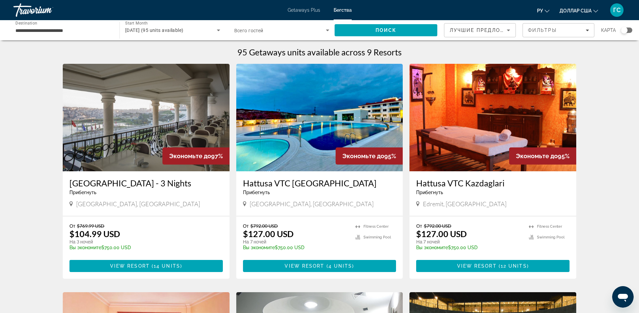
click at [262, 35] on div "Search widget" at bounding box center [281, 30] width 95 height 19
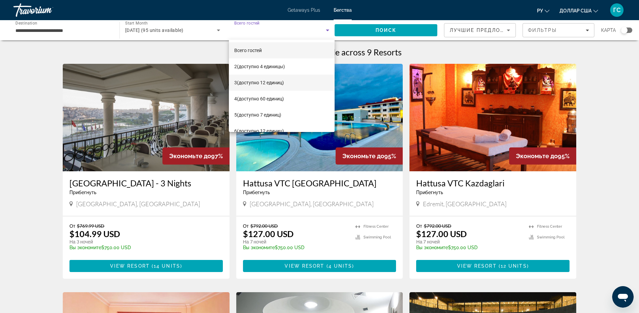
click at [262, 86] on span "3 (доступно 12 единиц)" at bounding box center [259, 83] width 50 height 8
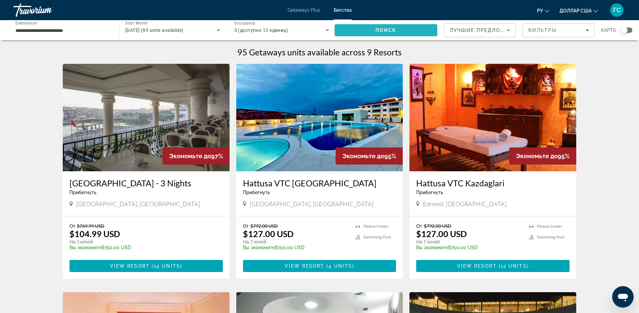
click at [394, 31] on span "Поиск" at bounding box center [386, 30] width 21 height 5
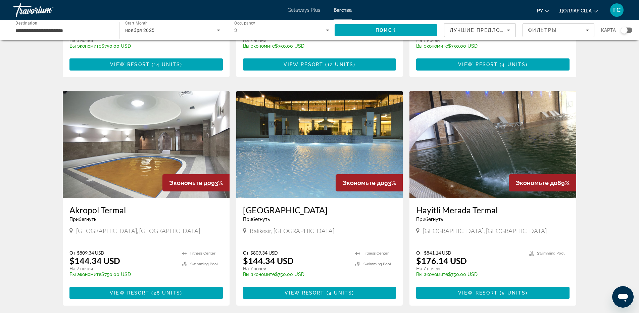
scroll to position [269, 0]
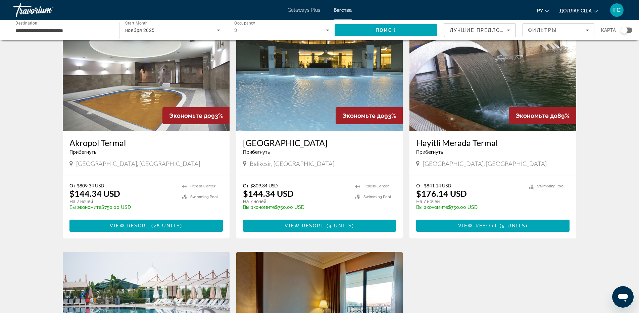
click at [342, 90] on img "Основное содержание" at bounding box center [319, 77] width 167 height 107
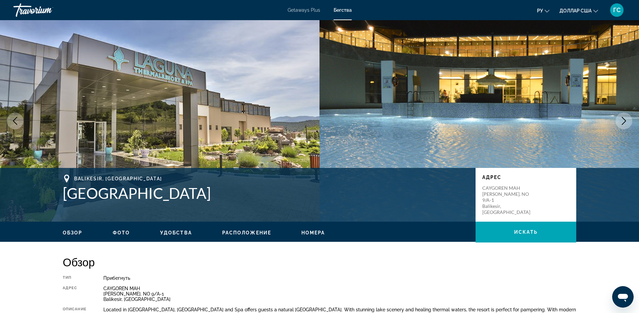
click at [624, 120] on icon "Next image" at bounding box center [624, 121] width 8 height 8
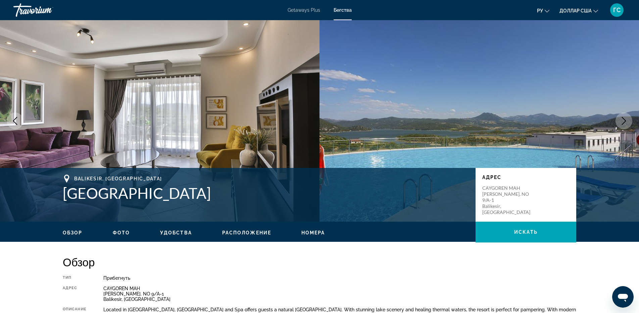
click at [624, 120] on icon "Next image" at bounding box center [624, 121] width 8 height 8
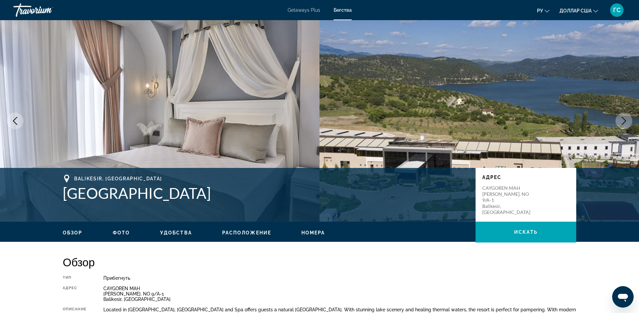
click at [624, 120] on icon "Next image" at bounding box center [624, 121] width 8 height 8
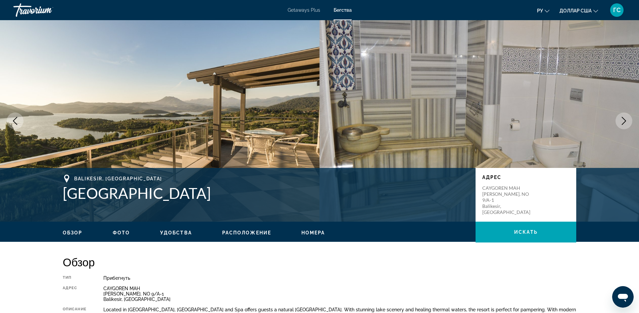
drag, startPoint x: 252, startPoint y: 193, endPoint x: 60, endPoint y: 203, distance: 192.3
click at [60, 203] on div "Balikesir, [GEOGRAPHIC_DATA] [GEOGRAPHIC_DATA] [GEOGRAPHIC_DATA] CAYGOREN MAH D…" at bounding box center [319, 195] width 541 height 40
copy h1 "[GEOGRAPHIC_DATA]"
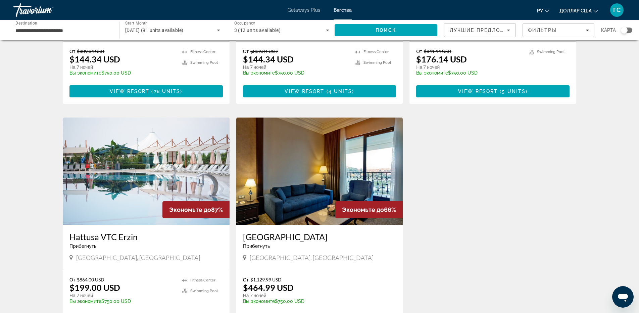
scroll to position [436, 0]
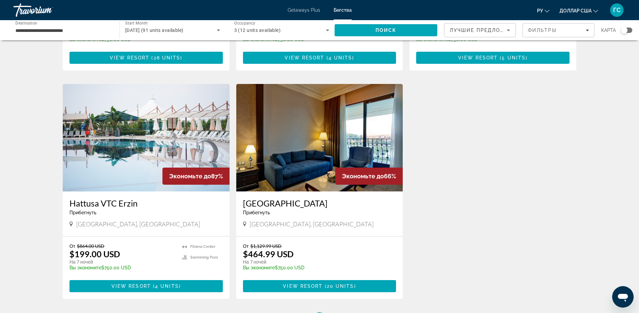
click at [316, 132] on img "Основное содержание" at bounding box center [319, 137] width 167 height 107
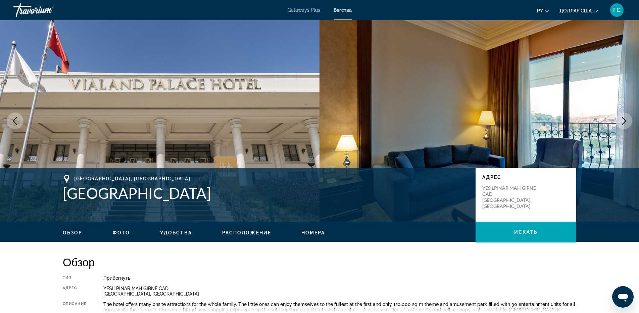
click at [627, 122] on icon "Next image" at bounding box center [624, 121] width 8 height 8
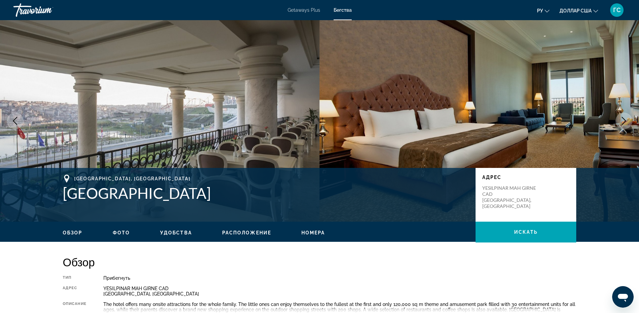
click at [627, 122] on icon "Next image" at bounding box center [624, 121] width 8 height 8
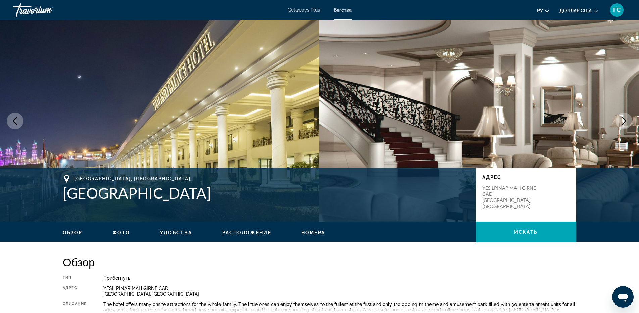
click at [627, 122] on icon "Next image" at bounding box center [624, 121] width 8 height 8
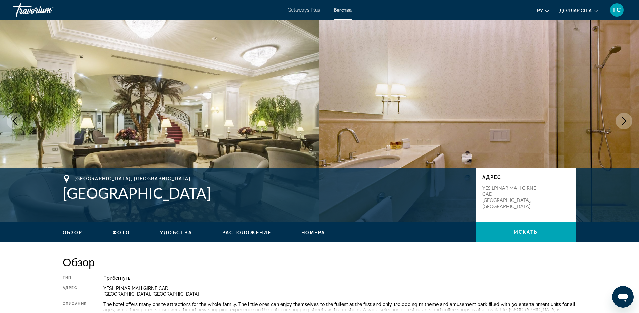
click at [627, 122] on icon "Next image" at bounding box center [624, 121] width 8 height 8
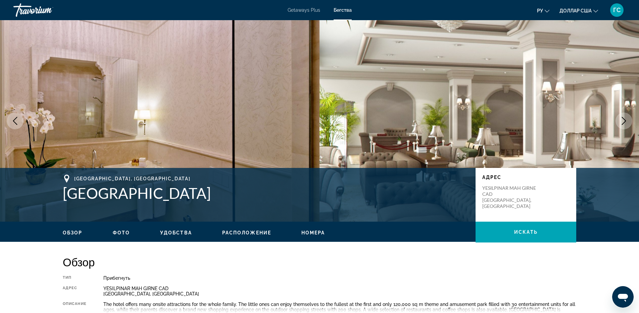
drag, startPoint x: 193, startPoint y: 191, endPoint x: 58, endPoint y: 194, distance: 135.3
click at [58, 194] on div "[GEOGRAPHIC_DATA], [GEOGRAPHIC_DATA] [GEOGRAPHIC_DATA] [GEOGRAPHIC_DATA] [GEOGR…" at bounding box center [319, 195] width 541 height 40
copy h1 "[GEOGRAPHIC_DATA]"
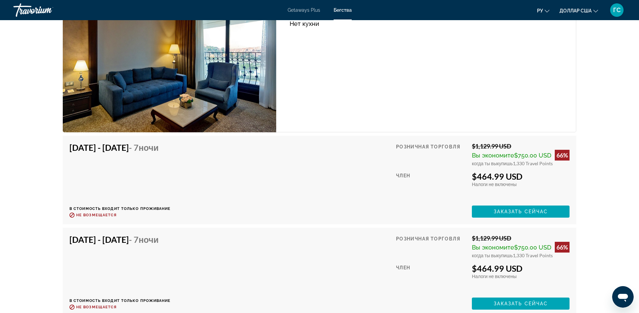
scroll to position [1074, 0]
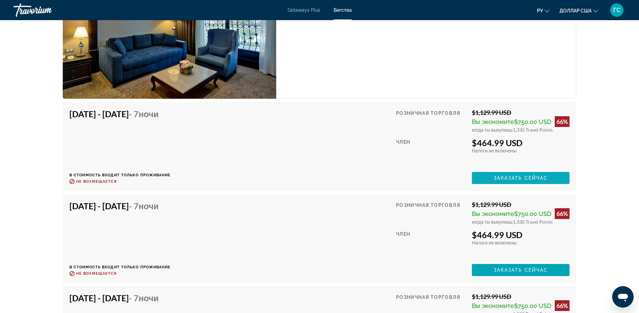
click at [528, 177] on span "Заказать сейчас" at bounding box center [521, 177] width 54 height 5
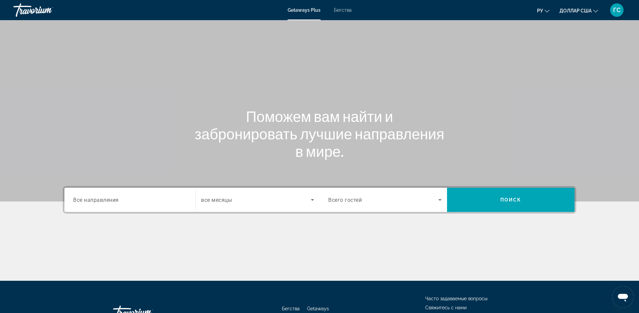
click at [624, 11] on button "ГС" at bounding box center [616, 10] width 17 height 14
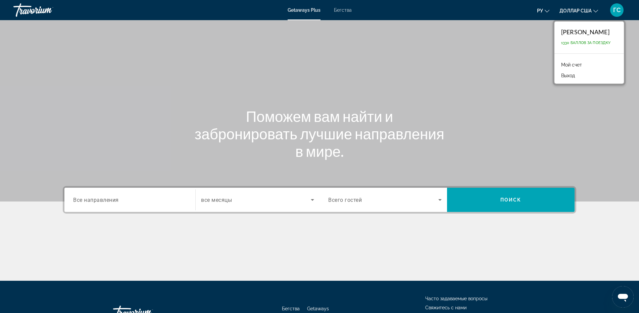
click at [576, 65] on font "Мой счет" at bounding box center [571, 64] width 21 height 5
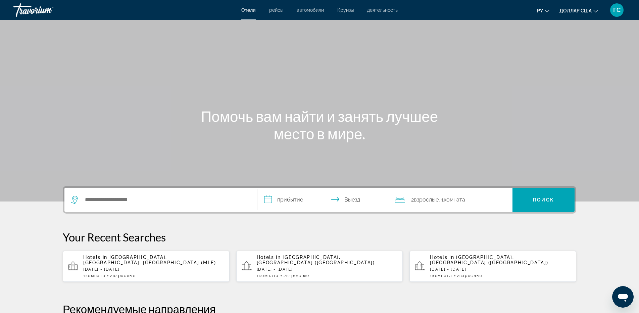
click at [276, 10] on font "рейсы" at bounding box center [276, 9] width 14 height 5
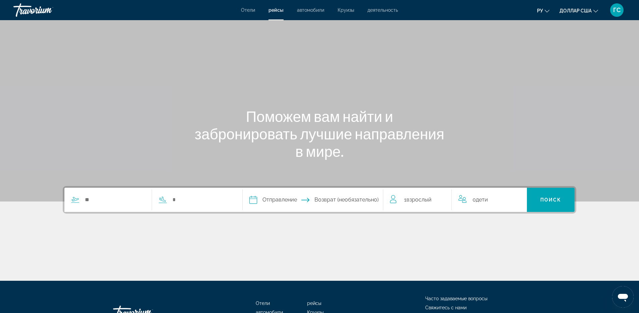
click at [303, 11] on font "автомобили" at bounding box center [310, 9] width 27 height 5
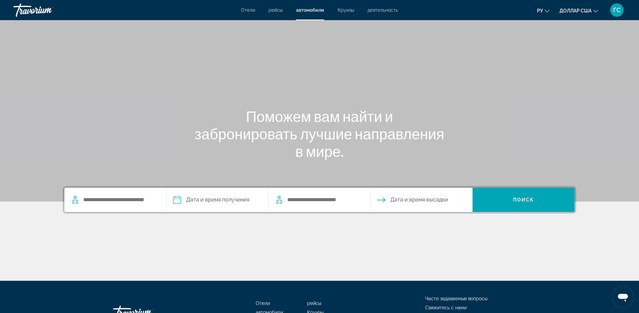
click at [349, 11] on font "Круизы" at bounding box center [346, 9] width 16 height 5
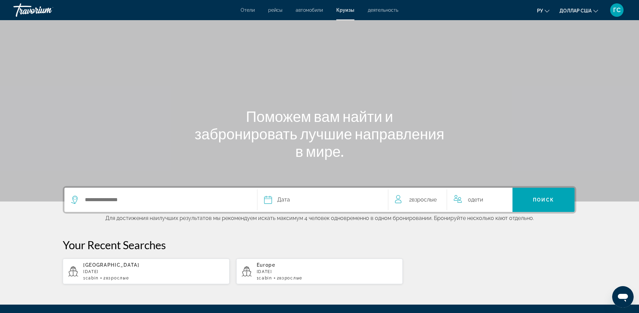
click at [383, 12] on font "деятельность" at bounding box center [383, 9] width 31 height 5
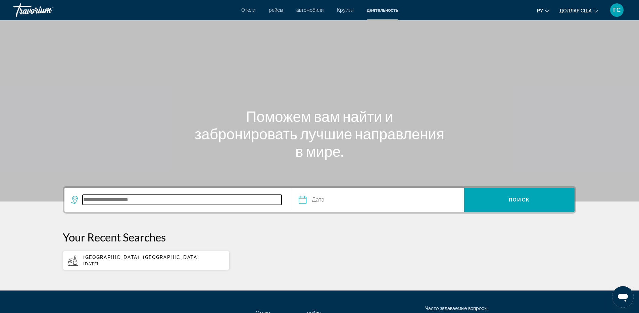
click at [177, 203] on input "Search destination" at bounding box center [182, 200] width 199 height 10
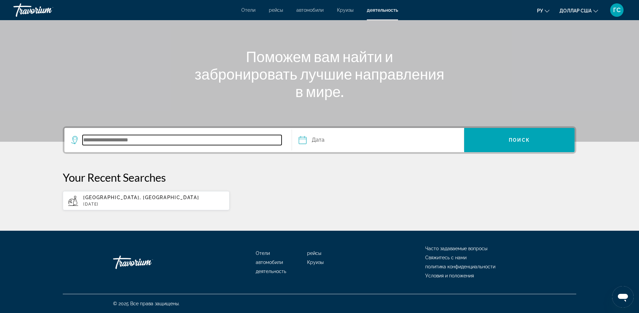
click at [178, 138] on input "Search destination" at bounding box center [182, 140] width 199 height 10
type input "*"
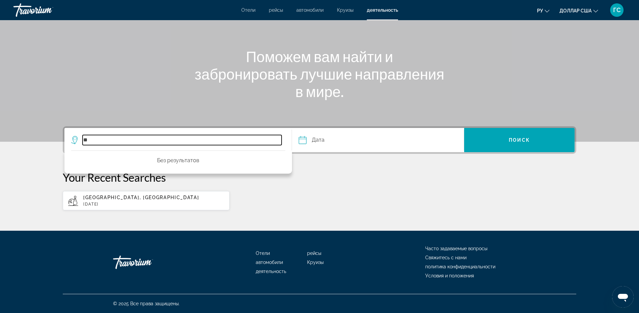
type input "*"
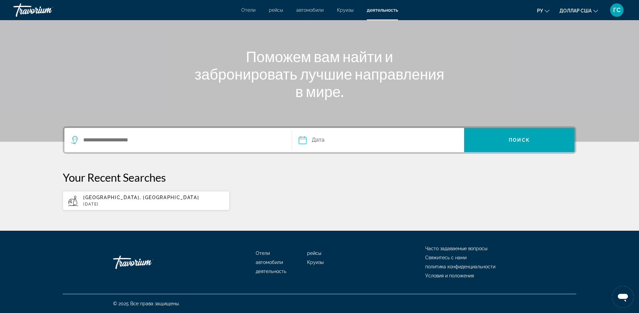
click at [300, 200] on div "Dubai, United Arab Emirates Mon, 20 Jan" at bounding box center [320, 201] width 514 height 20
click at [251, 8] on font "Отели" at bounding box center [248, 9] width 14 height 5
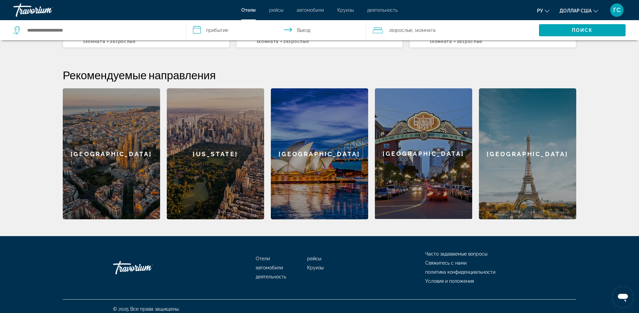
scroll to position [33, 0]
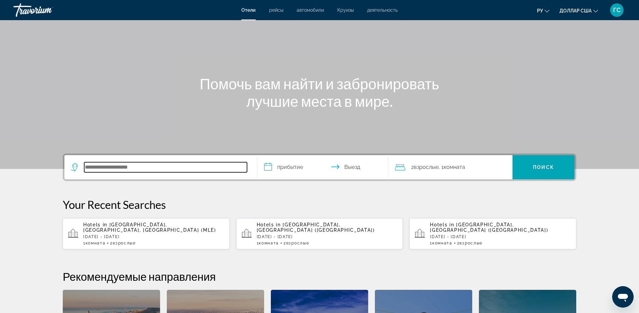
click at [166, 171] on input "Search hotel destination" at bounding box center [165, 167] width 163 height 10
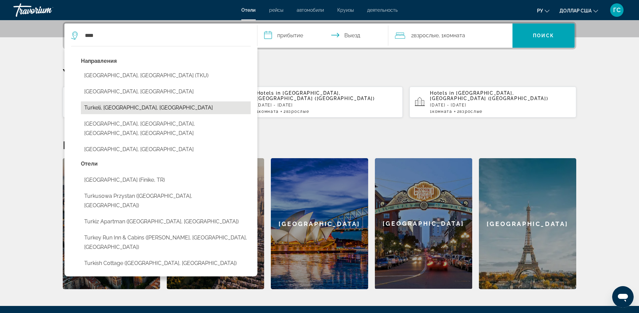
click at [124, 108] on button "Turkeli, Sinop, Turkey" at bounding box center [166, 107] width 170 height 13
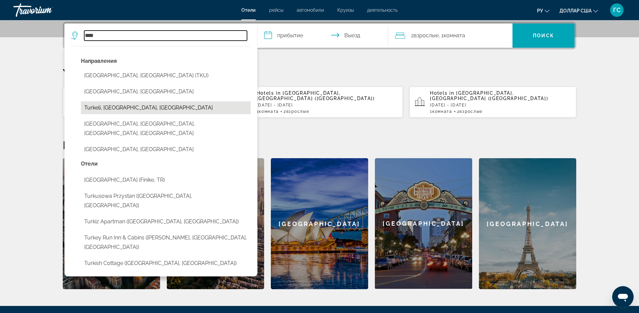
type input "**********"
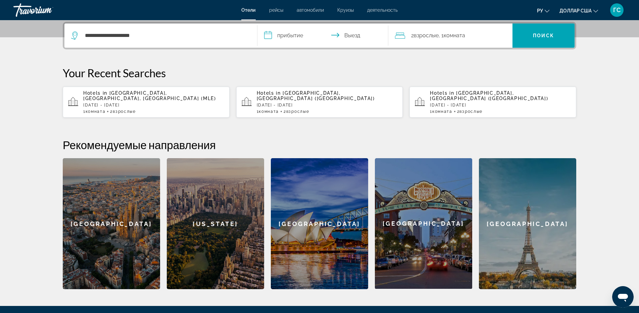
click at [317, 40] on input "**********" at bounding box center [325, 37] width 134 height 26
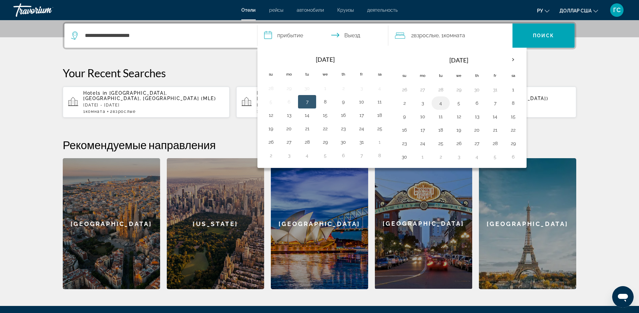
click at [441, 105] on button "4" at bounding box center [440, 102] width 11 height 9
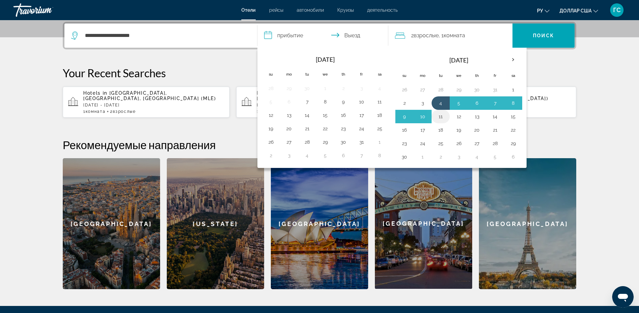
click at [443, 118] on button "11" at bounding box center [440, 116] width 11 height 9
type input "**********"
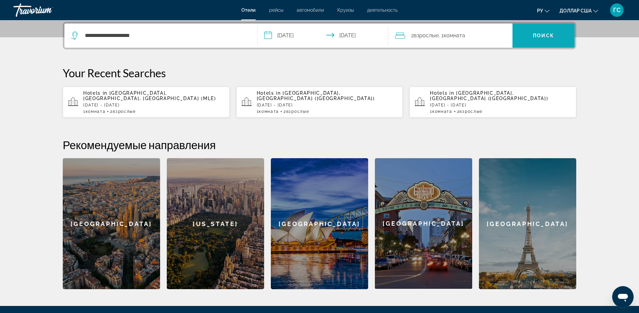
click at [533, 36] on span "Search" at bounding box center [544, 36] width 62 height 16
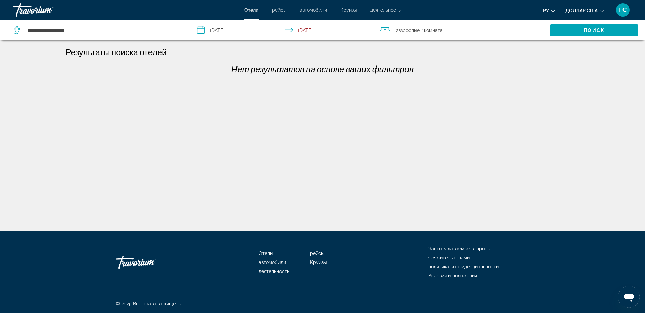
click at [35, 14] on div "Травориум" at bounding box center [46, 9] width 67 height 17
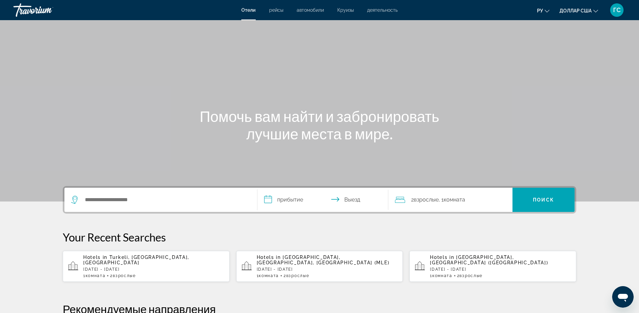
click at [35, 9] on div "Травориум" at bounding box center [46, 9] width 67 height 17
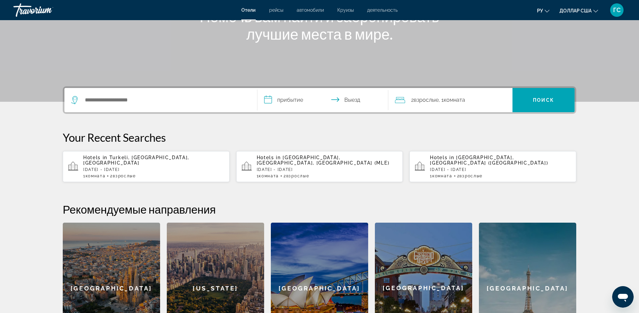
scroll to position [66, 0]
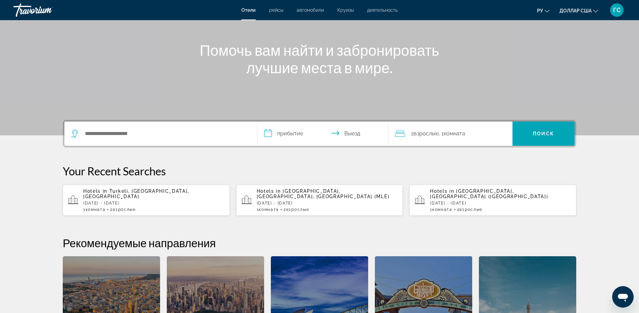
click at [126, 194] on div "Hotels in Turkeli, Sinop, Turkey Tue, 04 Nov - Tue, 11 Nov 1 Комната номера 2 В…" at bounding box center [153, 200] width 141 height 24
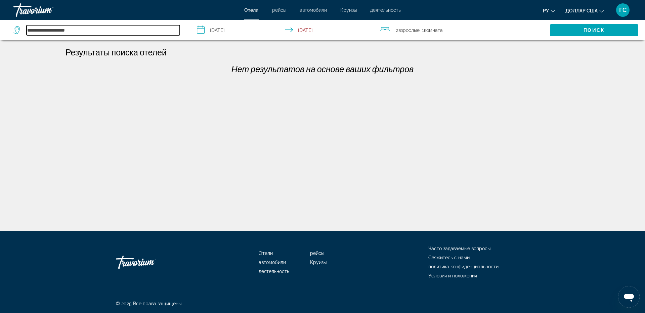
click at [80, 30] on input "**********" at bounding box center [103, 30] width 153 height 10
drag, startPoint x: 80, startPoint y: 30, endPoint x: 19, endPoint y: 36, distance: 60.8
click at [19, 36] on div "**********" at bounding box center [98, 30] width 170 height 20
click at [90, 30] on input "Search hotel destination" at bounding box center [103, 30] width 153 height 10
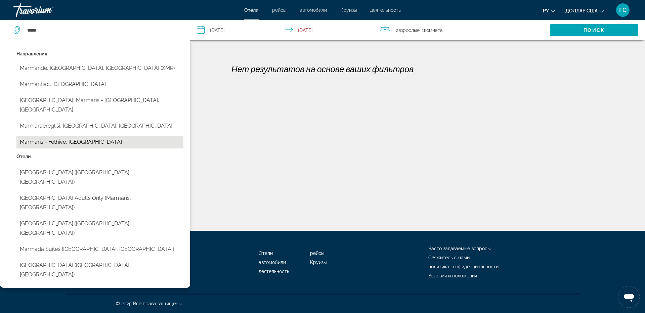
click at [68, 136] on button "Marmaris - Fethiye, Turkey" at bounding box center [99, 142] width 167 height 13
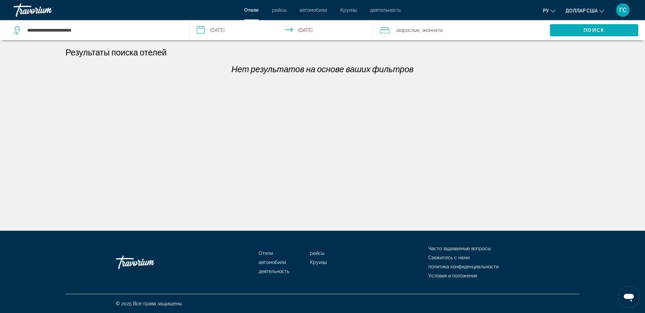
click at [583, 28] on span "Search" at bounding box center [594, 30] width 88 height 16
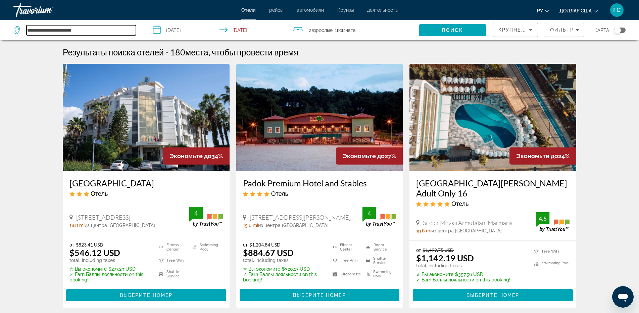
drag, startPoint x: 88, startPoint y: 32, endPoint x: 0, endPoint y: 28, distance: 88.4
click at [0, 28] on app-destination-search "**********" at bounding box center [73, 30] width 146 height 20
paste input "Search hotel destination"
type input "**********"
click at [237, 34] on input "**********" at bounding box center [217, 31] width 142 height 22
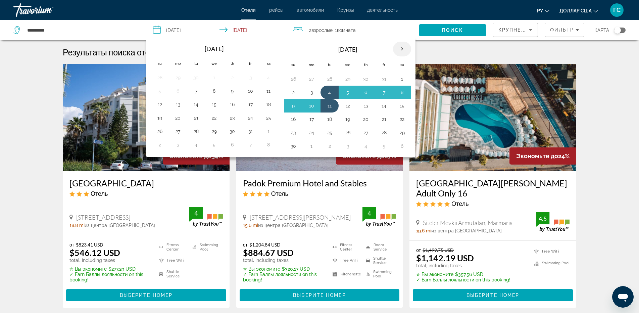
click at [408, 51] on th "Next month" at bounding box center [402, 49] width 18 height 15
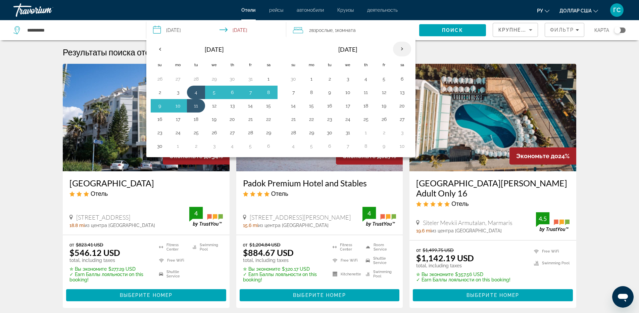
click at [408, 51] on th "Next month" at bounding box center [402, 49] width 18 height 15
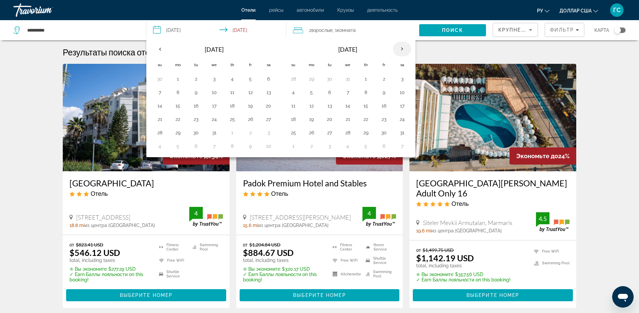
click at [408, 51] on th "Next month" at bounding box center [402, 49] width 18 height 15
click at [351, 120] on button "18" at bounding box center [347, 118] width 11 height 9
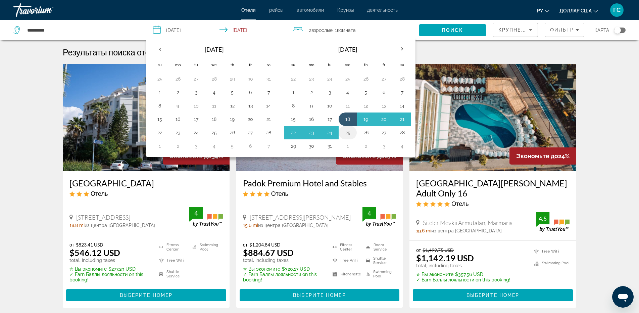
click at [347, 132] on button "25" at bounding box center [347, 132] width 11 height 9
type input "**********"
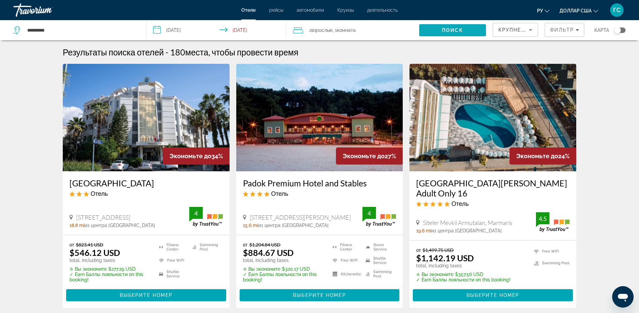
click at [454, 27] on span "Search" at bounding box center [452, 30] width 66 height 16
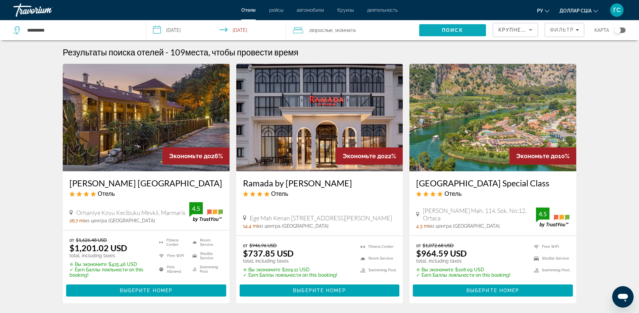
click at [439, 29] on span "Search" at bounding box center [452, 30] width 66 height 16
click at [66, 29] on input "**********" at bounding box center [81, 30] width 109 height 10
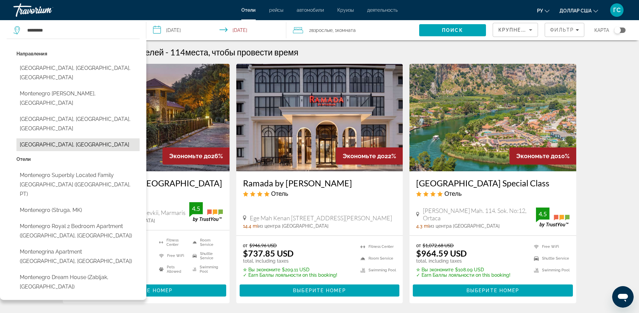
click at [77, 138] on button "Montenegro Coast, Montenegro" at bounding box center [77, 144] width 123 height 13
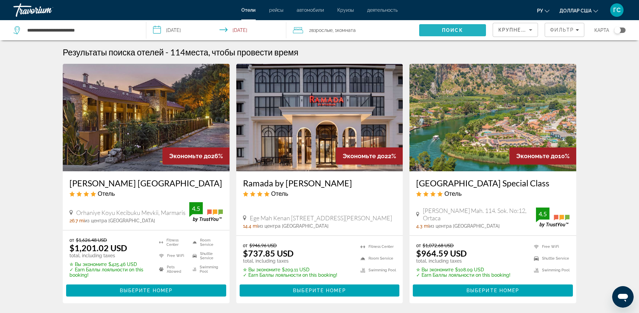
click at [468, 27] on span "Search" at bounding box center [452, 30] width 66 height 16
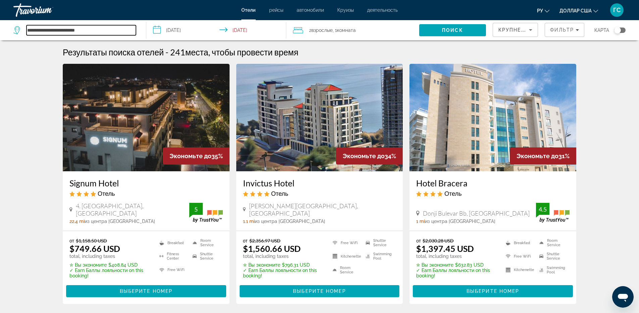
drag, startPoint x: 110, startPoint y: 31, endPoint x: 18, endPoint y: 33, distance: 91.7
click at [18, 33] on div "**********" at bounding box center [74, 30] width 123 height 10
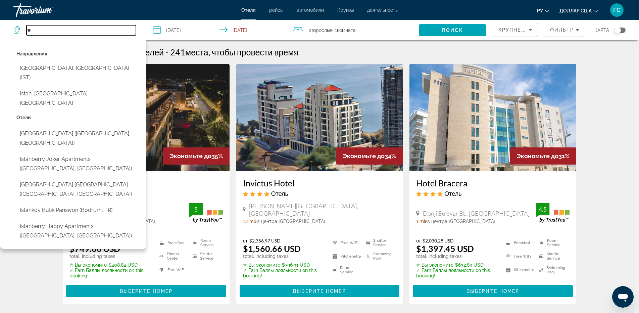
type input "*"
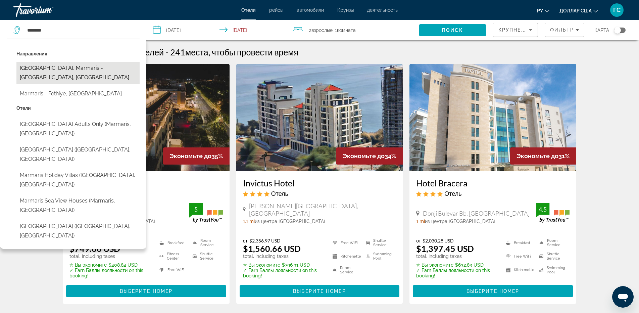
click at [102, 68] on button "Marmaris Beach, Marmaris - Fethiye, Turkey" at bounding box center [77, 73] width 123 height 22
type input "**********"
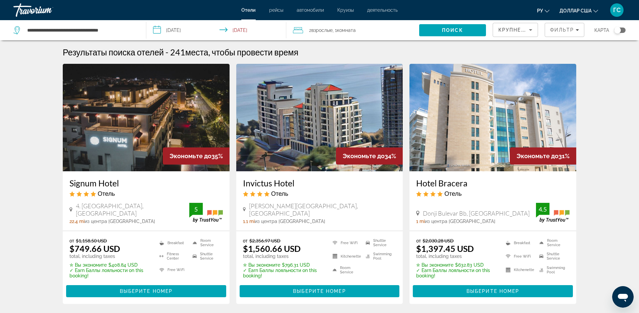
click at [335, 35] on span ", 1 Комната номера" at bounding box center [344, 30] width 23 height 9
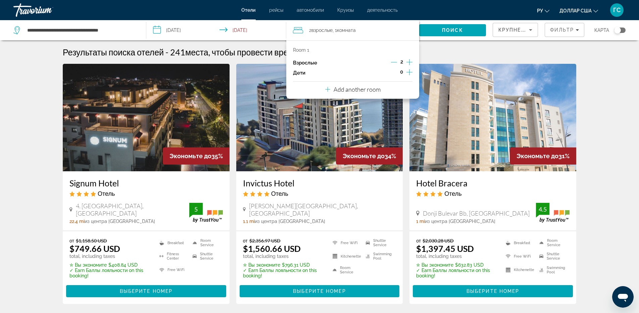
click at [410, 73] on icon "Increment children" at bounding box center [410, 72] width 6 height 8
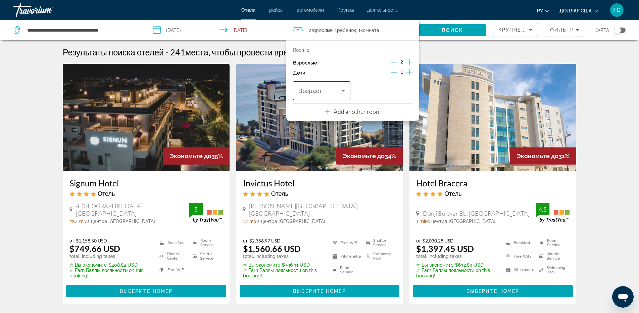
click at [325, 99] on div "Travelers: 2 adults, 1 child" at bounding box center [321, 90] width 47 height 19
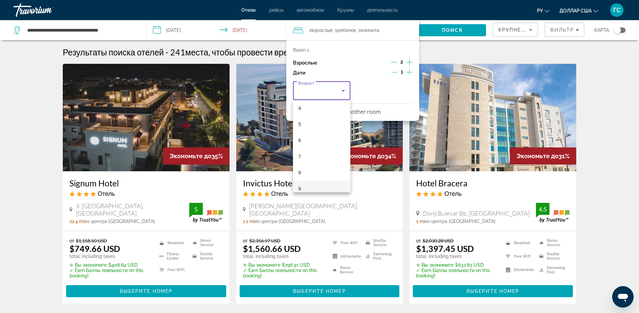
scroll to position [101, 0]
click at [312, 139] on mat-option "8" at bounding box center [321, 139] width 57 height 16
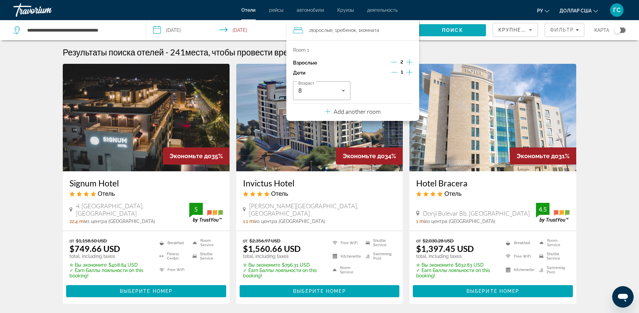
click at [453, 33] on span "Поиск" at bounding box center [452, 30] width 21 height 5
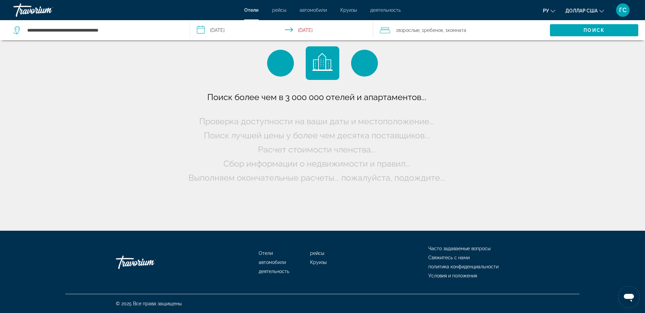
click at [251, 33] on input "**********" at bounding box center [283, 31] width 186 height 22
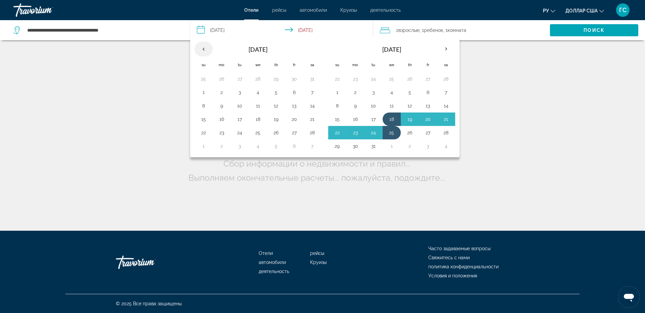
click at [204, 49] on th "Previous month" at bounding box center [203, 49] width 18 height 15
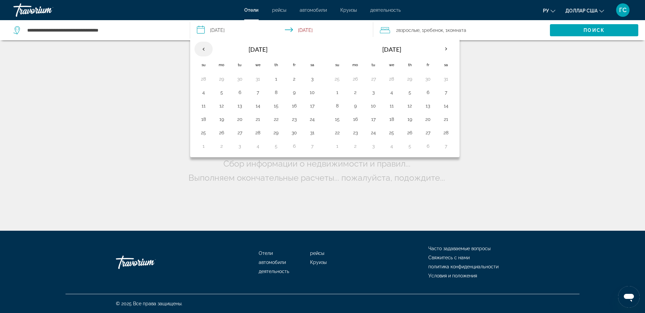
click at [204, 49] on th "Previous month" at bounding box center [203, 49] width 18 height 15
click at [221, 107] on button "10" at bounding box center [221, 105] width 11 height 9
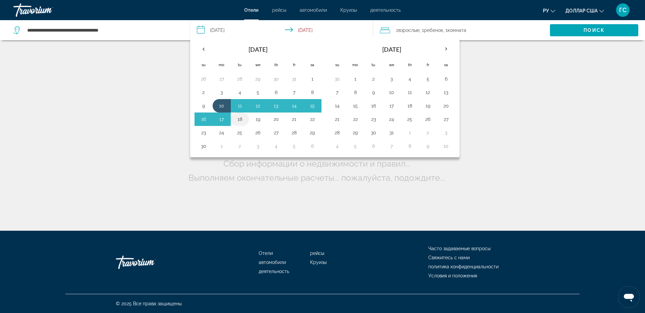
click at [242, 119] on button "18" at bounding box center [239, 118] width 11 height 9
type input "**********"
